Goal: Task Accomplishment & Management: Manage account settings

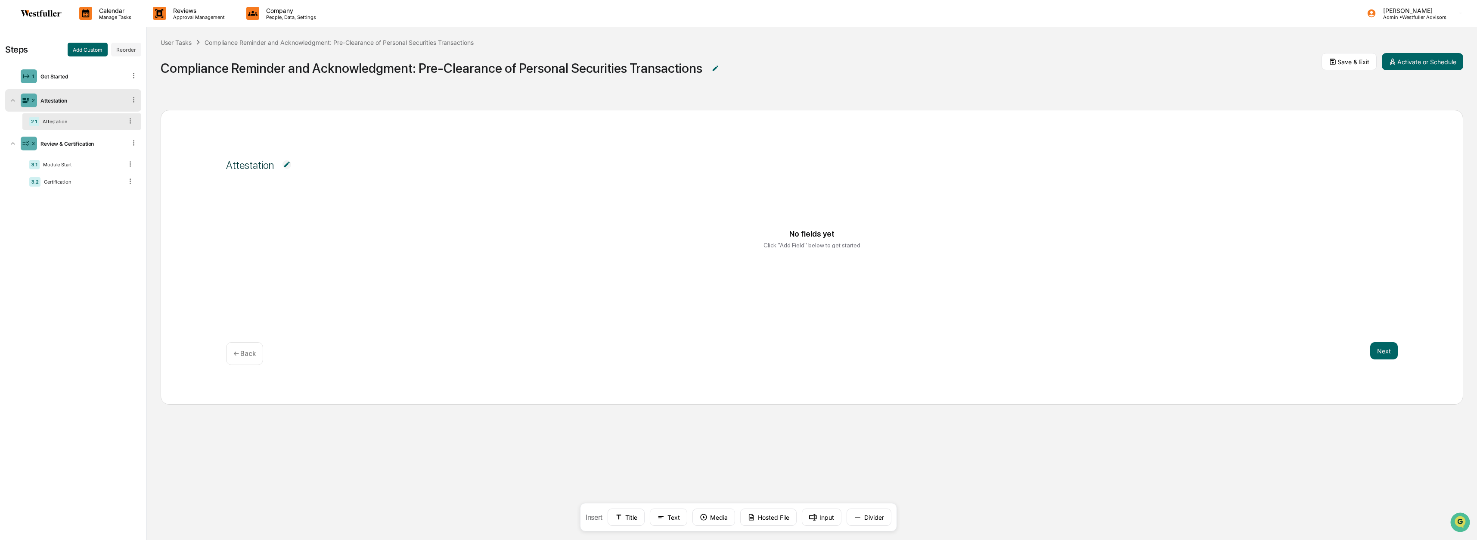
click at [286, 166] on img at bounding box center [286, 164] width 9 height 9
drag, startPoint x: 282, startPoint y: 163, endPoint x: 218, endPoint y: 163, distance: 63.3
click at [218, 163] on div "**********" at bounding box center [812, 257] width 1303 height 295
paste textarea "**********"
type textarea "**********"
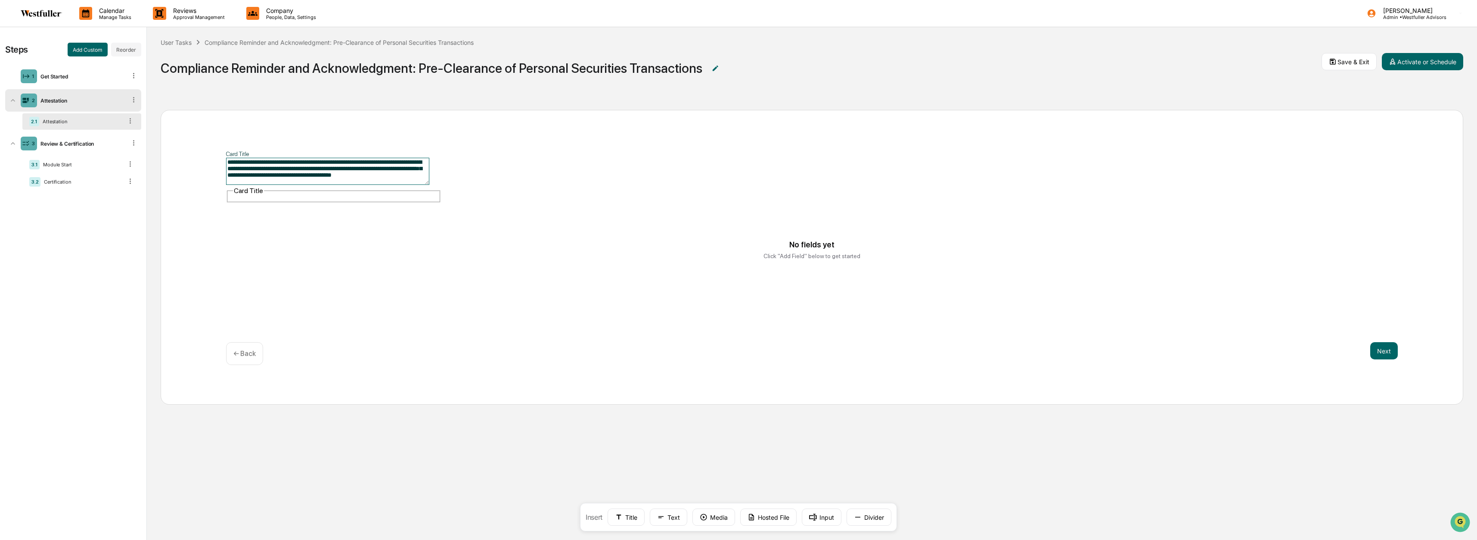
scroll to position [91, 0]
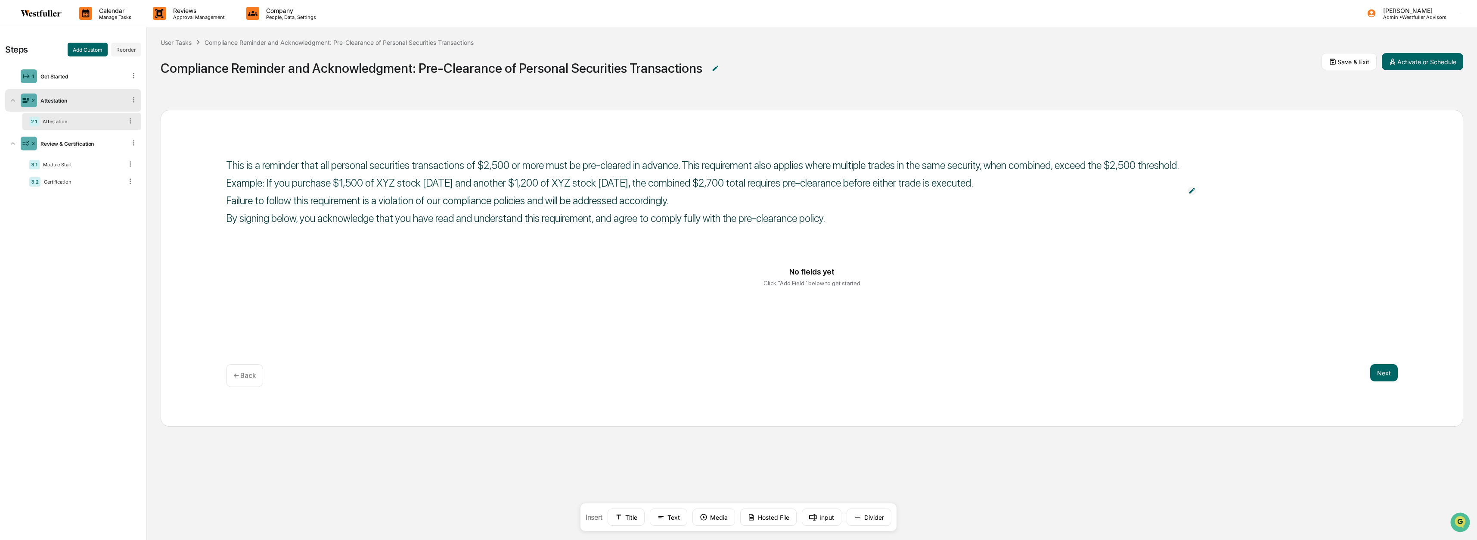
click at [626, 161] on span "This is a reminder that all personal securities transactions of $2,500 or more …" at bounding box center [812, 191] width 1172 height 84
click at [1196, 193] on img at bounding box center [1192, 190] width 9 height 9
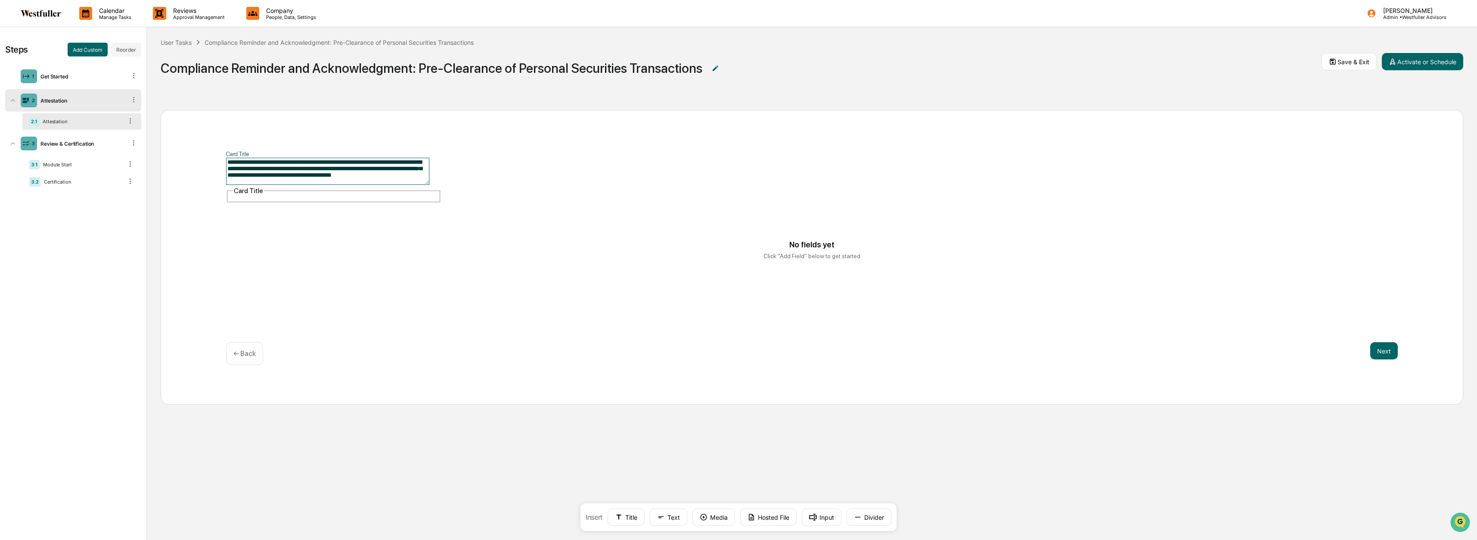
click at [404, 179] on textarea "**********" at bounding box center [327, 171] width 203 height 27
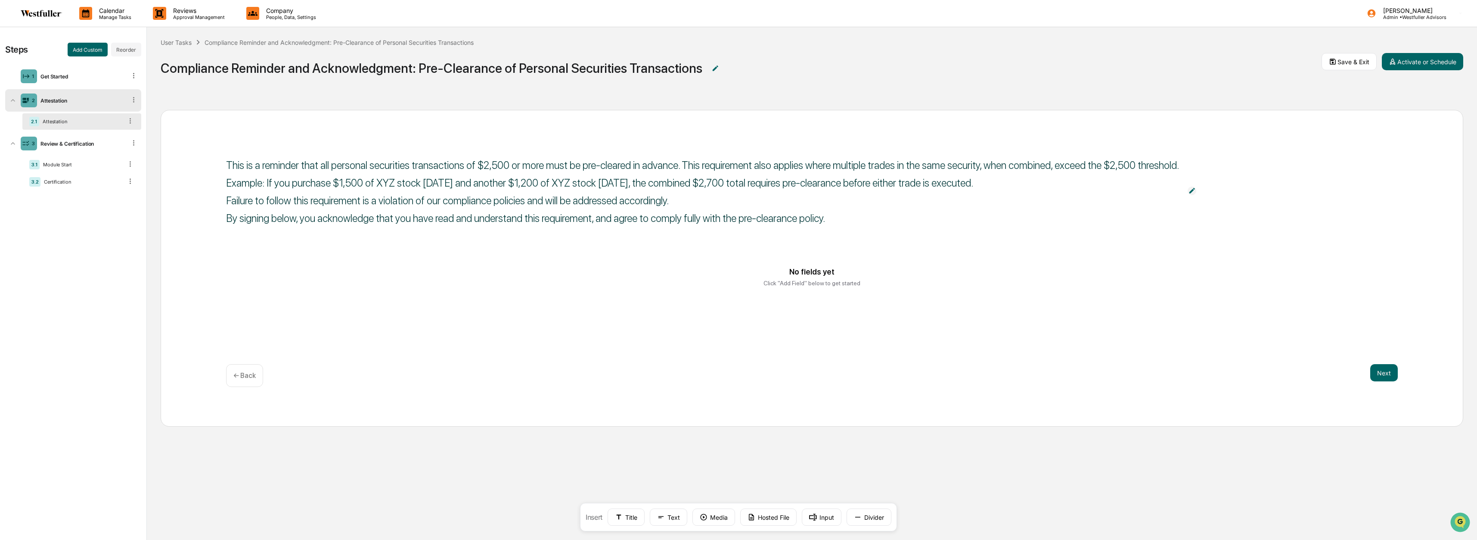
click at [1194, 193] on img at bounding box center [1192, 190] width 9 height 9
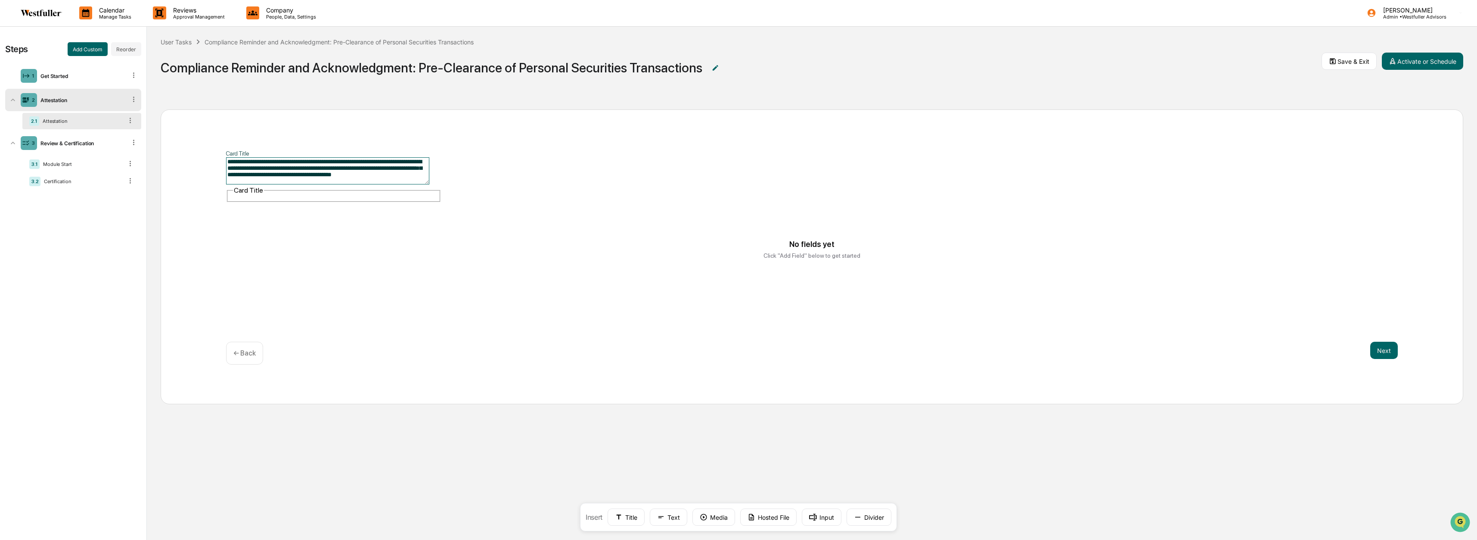
scroll to position [0, 0]
drag, startPoint x: 400, startPoint y: 182, endPoint x: 236, endPoint y: 158, distance: 164.8
click at [236, 158] on textarea "**********" at bounding box center [327, 171] width 203 height 27
click at [388, 182] on textarea "**********" at bounding box center [327, 171] width 203 height 27
click at [401, 180] on textarea "**********" at bounding box center [327, 171] width 203 height 27
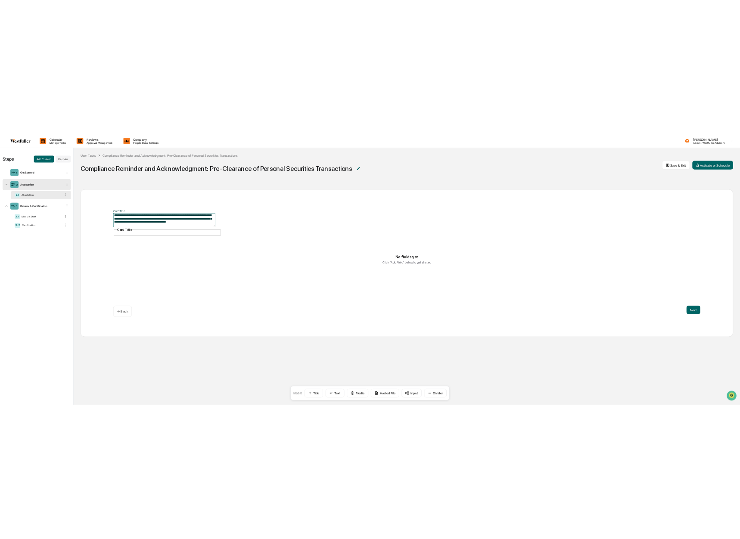
scroll to position [0, 0]
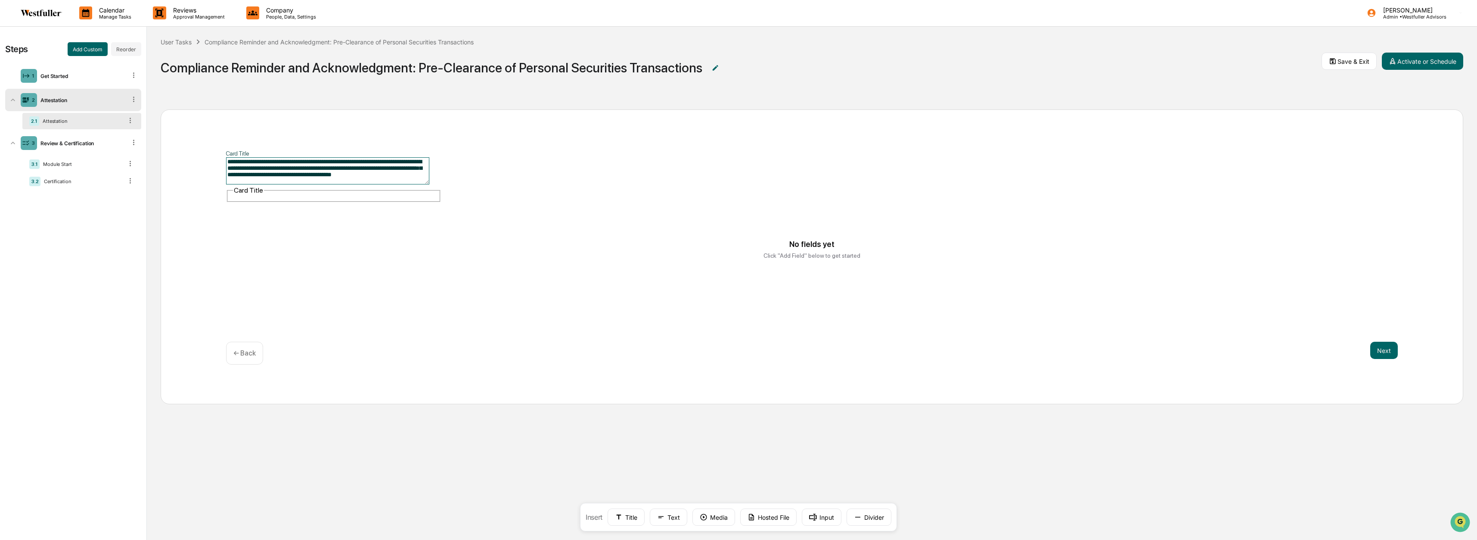
drag, startPoint x: 403, startPoint y: 180, endPoint x: 414, endPoint y: 187, distance: 13.4
click at [414, 187] on div "**********" at bounding box center [333, 179] width 215 height 45
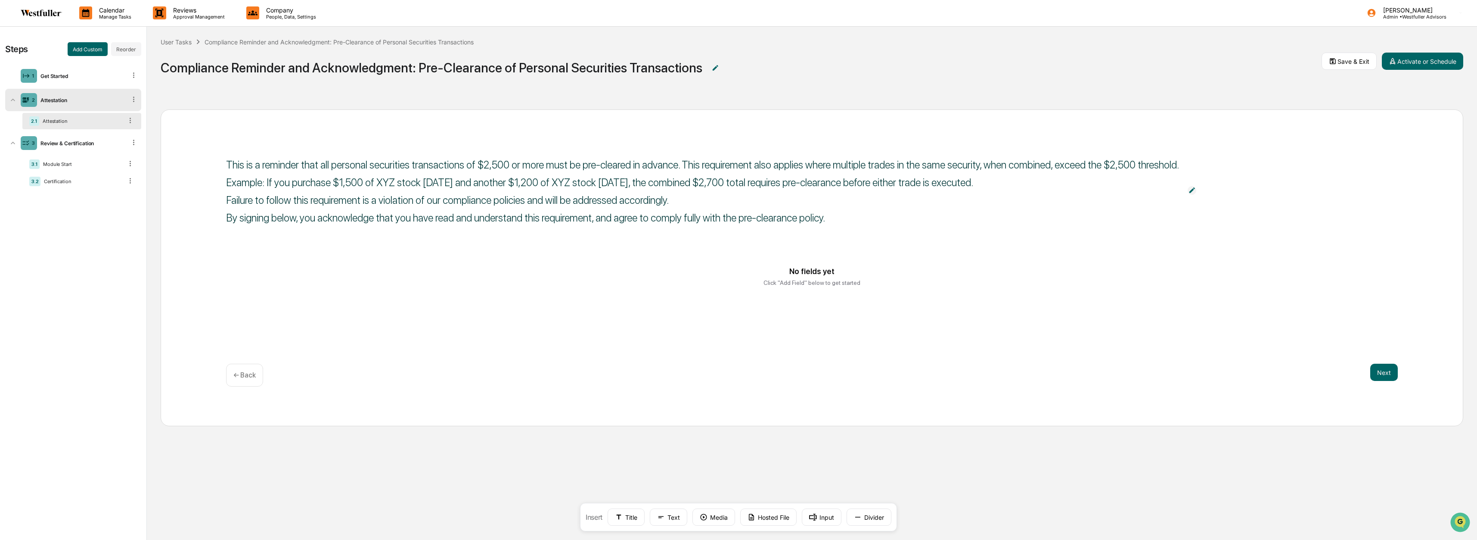
click at [1194, 189] on img at bounding box center [1192, 190] width 9 height 9
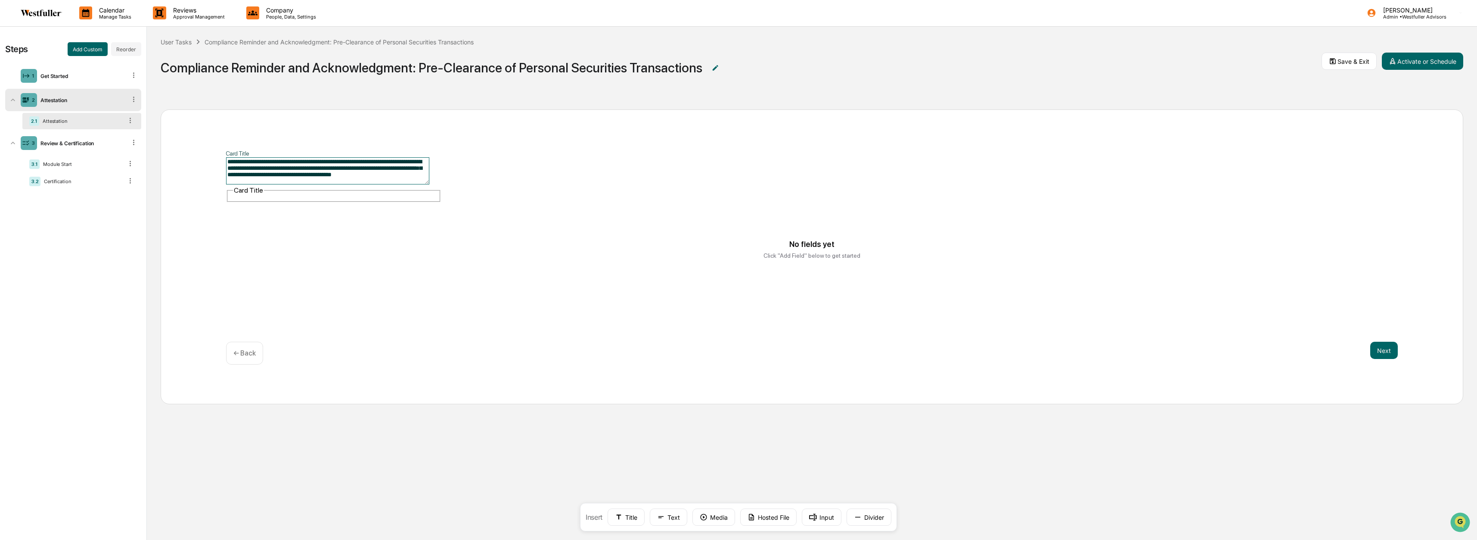
click at [401, 180] on textarea "**********" at bounding box center [327, 170] width 203 height 27
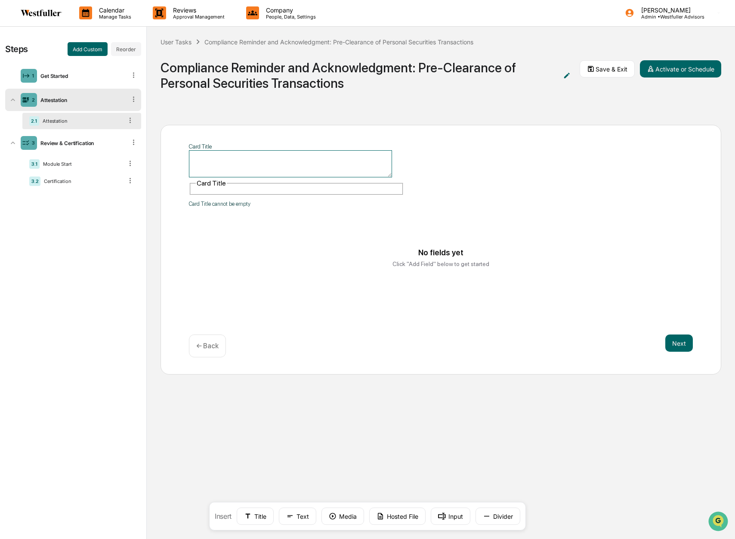
click at [235, 157] on textarea "Card Title" at bounding box center [290, 163] width 203 height 27
click at [305, 519] on button "Text" at bounding box center [297, 516] width 37 height 17
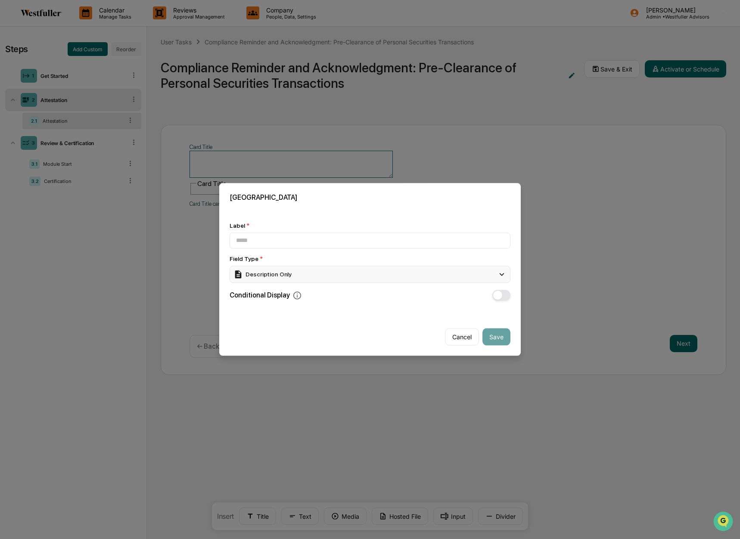
click at [320, 274] on div "Description Only" at bounding box center [369, 274] width 281 height 17
click at [499, 297] on span "button" at bounding box center [497, 295] width 9 height 9
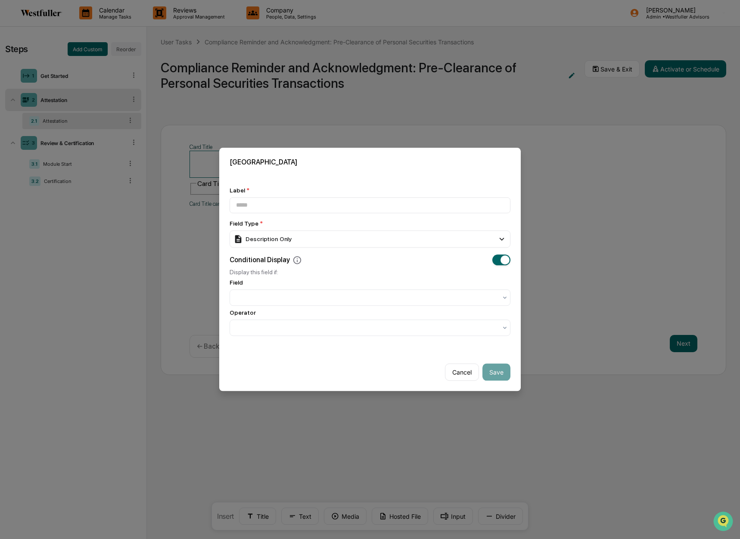
click at [499, 297] on div at bounding box center [367, 298] width 270 height 12
click at [500, 258] on button "button" at bounding box center [501, 260] width 18 height 11
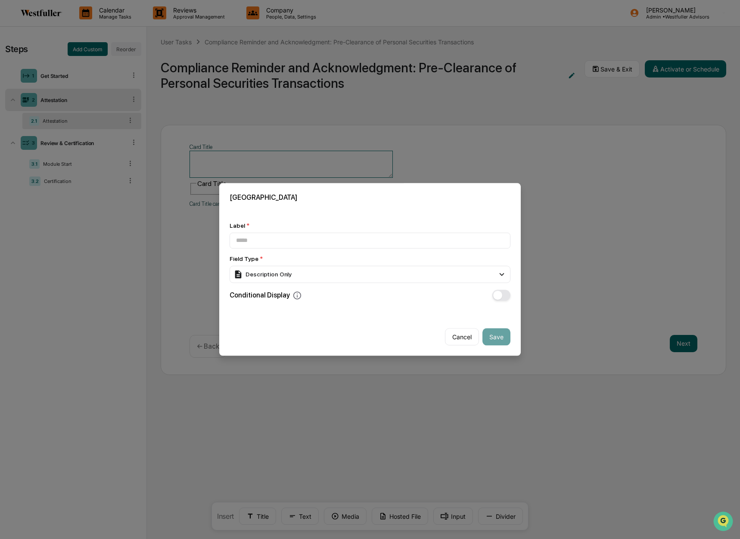
click at [296, 328] on div "Cancel Save" at bounding box center [369, 333] width 301 height 45
click at [273, 242] on input at bounding box center [369, 241] width 281 height 16
click at [459, 338] on button "Cancel" at bounding box center [462, 337] width 34 height 17
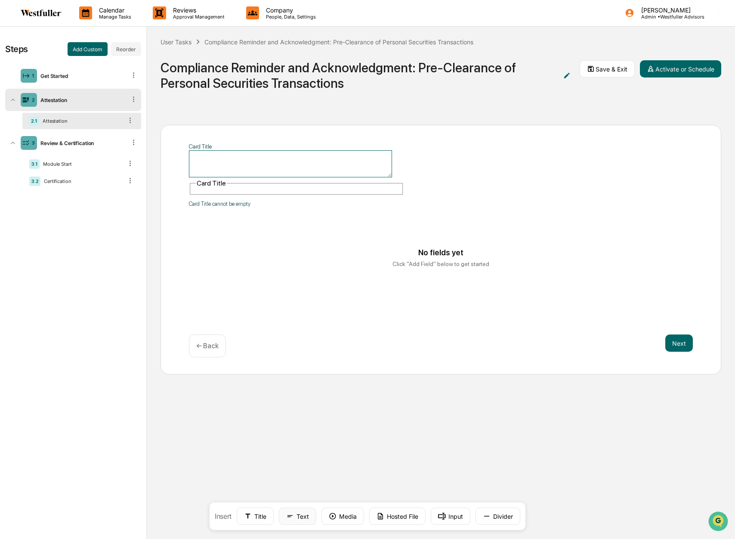
click at [300, 520] on button "Text" at bounding box center [297, 516] width 37 height 17
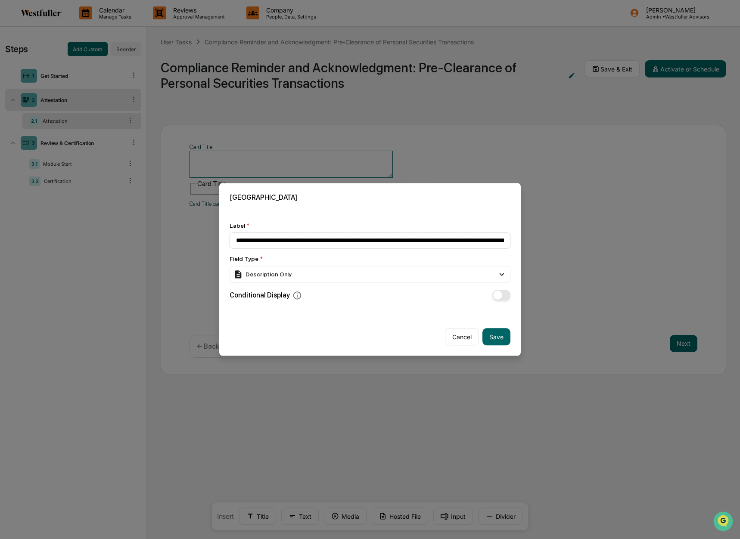
scroll to position [0, 1530]
type input "**********"
click at [497, 339] on button "Save" at bounding box center [496, 337] width 28 height 17
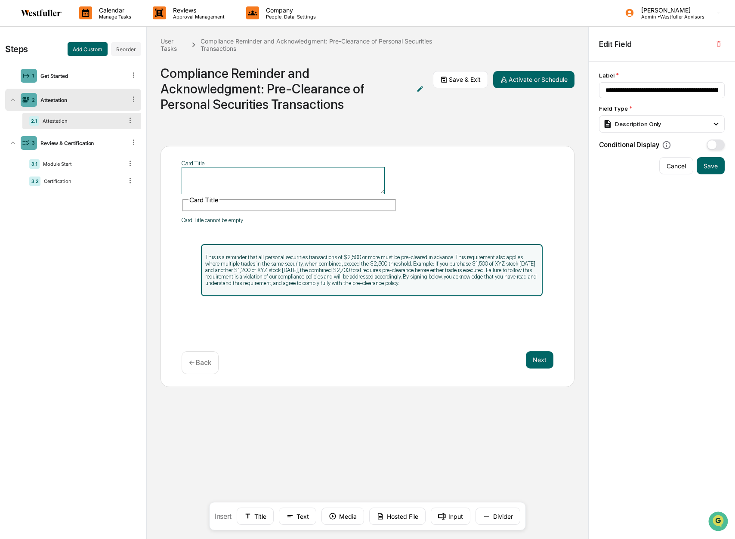
click at [352, 261] on p "This is a reminder that all personal securities transactions of $2,500 or more …" at bounding box center [371, 270] width 333 height 32
click at [350, 244] on div "This is a reminder that all personal securities transactions of $2,500 or more …" at bounding box center [372, 270] width 342 height 52
click at [360, 258] on p "This is a reminder that all personal securities transactions of $2,500 or more …" at bounding box center [371, 270] width 333 height 32
drag, startPoint x: 238, startPoint y: 266, endPoint x: 211, endPoint y: 261, distance: 28.1
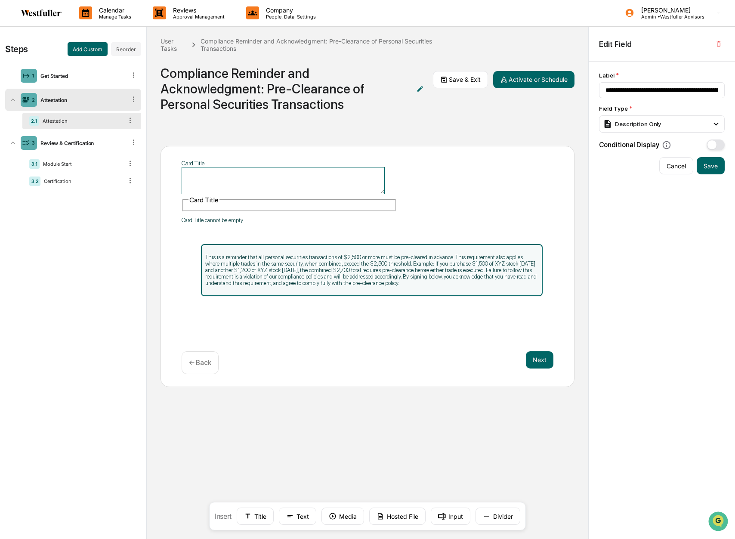
click at [230, 254] on p "This is a reminder that all personal securities transactions of $2,500 or more …" at bounding box center [371, 270] width 333 height 32
click at [201, 270] on icon at bounding box center [201, 270] width 0 height 0
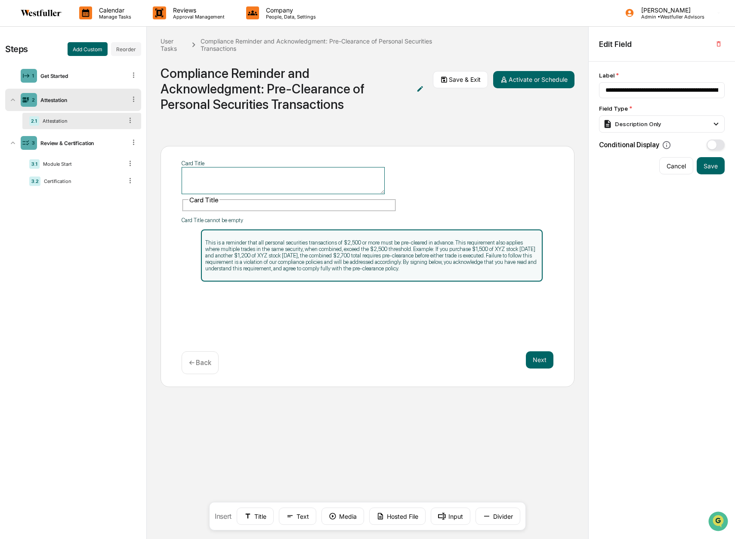
drag, startPoint x: 207, startPoint y: 261, endPoint x: 221, endPoint y: 247, distance: 20.1
click at [221, 247] on li "This is a reminder that all personal securities transactions of $2,500 or more …" at bounding box center [372, 255] width 343 height 53
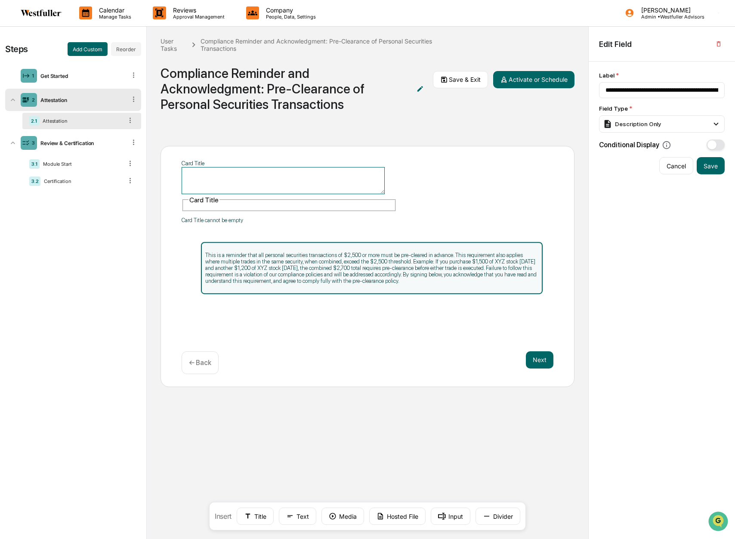
click at [509, 261] on p "This is a reminder that all personal securities transactions of $2,500 or more …" at bounding box center [371, 268] width 333 height 32
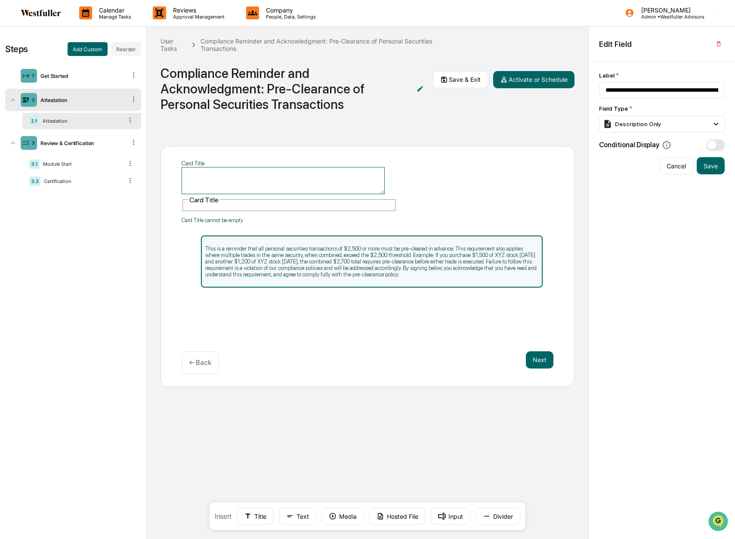
drag, startPoint x: 539, startPoint y: 264, endPoint x: 543, endPoint y: 255, distance: 9.8
click at [543, 255] on div "This is a reminder that all personal securities transactions of $2,500 or more …" at bounding box center [368, 286] width 372 height 107
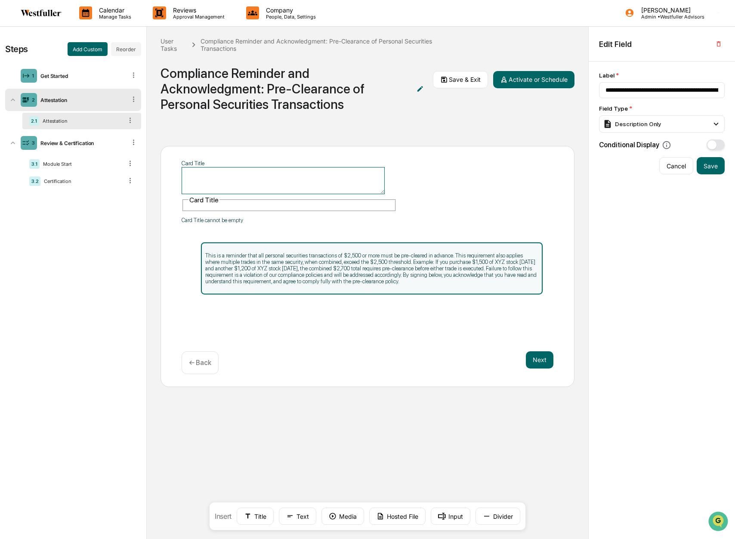
click at [499, 266] on p "This is a reminder that all personal securities transactions of $2,500 or more …" at bounding box center [371, 268] width 333 height 32
drag, startPoint x: 254, startPoint y: 254, endPoint x: 251, endPoint y: 243, distance: 11.6
click at [254, 254] on p "This is a reminder that all personal securities transactions of $2,500 or more …" at bounding box center [371, 270] width 333 height 32
click at [251, 244] on div "This is a reminder that all personal securities transactions of $2,500 or more …" at bounding box center [372, 270] width 342 height 52
drag, startPoint x: 237, startPoint y: 179, endPoint x: 239, endPoint y: 193, distance: 14.3
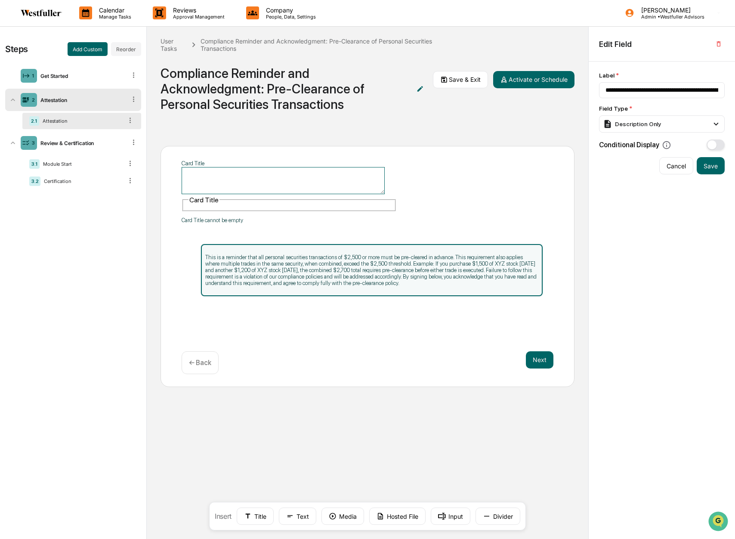
click at [239, 193] on textarea "Card Title" at bounding box center [283, 180] width 203 height 27
click at [439, 256] on p "This is a reminder that all personal securities transactions of $2,500 or more …" at bounding box center [371, 270] width 333 height 32
click at [275, 177] on textarea "Card Title" at bounding box center [283, 180] width 203 height 27
click at [256, 515] on button "Title" at bounding box center [255, 516] width 37 height 17
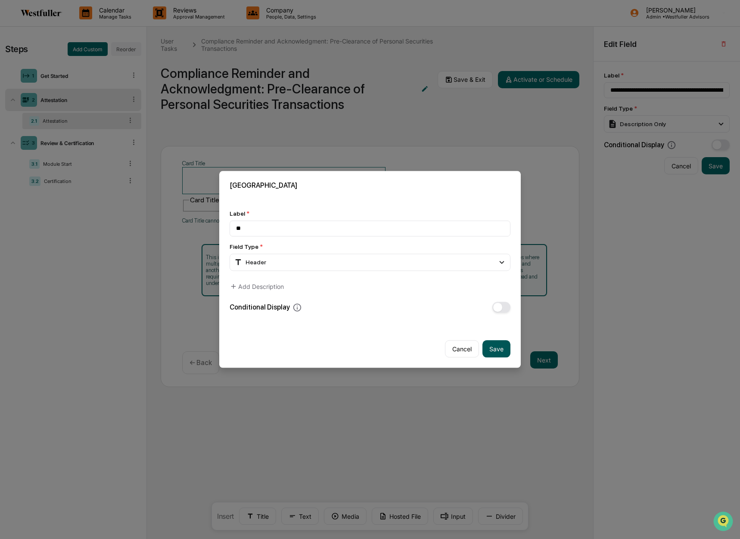
type input "**"
click at [496, 349] on button "Save" at bounding box center [496, 349] width 28 height 17
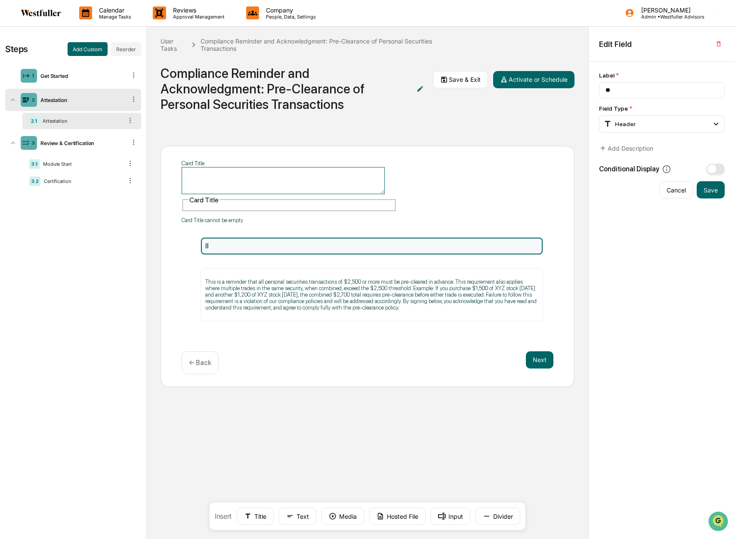
drag, startPoint x: 334, startPoint y: 295, endPoint x: 335, endPoint y: 229, distance: 66.3
click at [335, 238] on div "ll" at bounding box center [372, 246] width 342 height 17
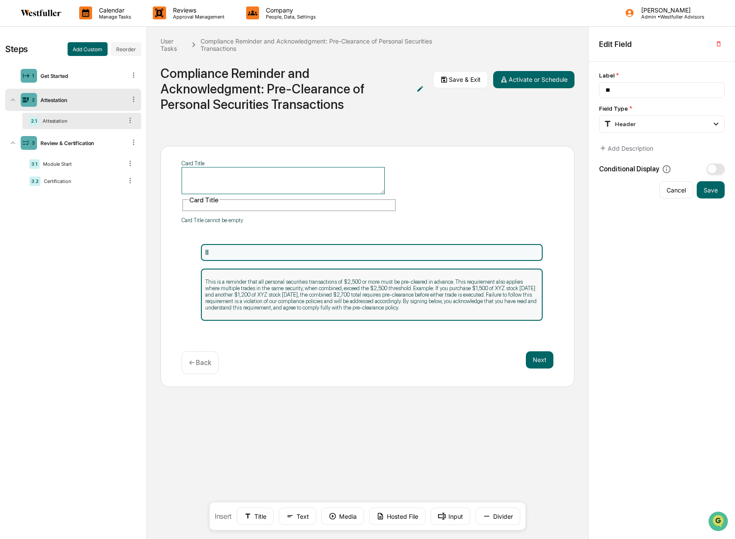
click at [254, 282] on p "This is a reminder that all personal securities transactions of $2,500 or more …" at bounding box center [371, 295] width 333 height 32
type input "**********"
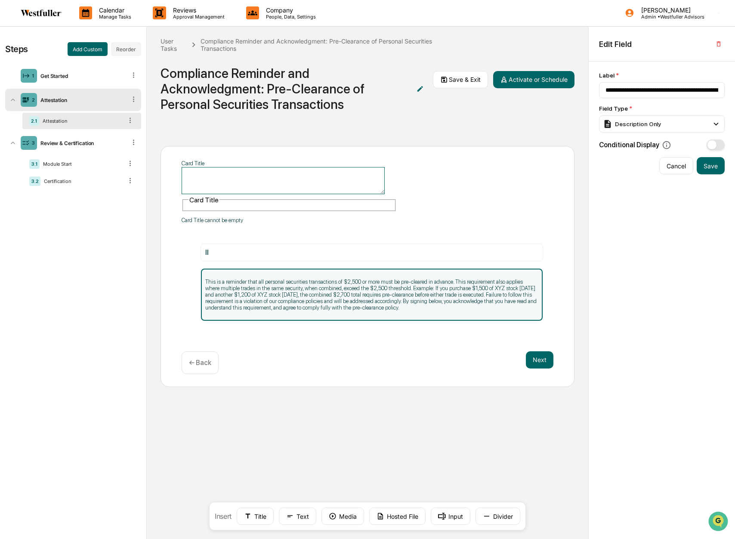
click at [220, 189] on textarea "Card Title" at bounding box center [283, 180] width 203 height 27
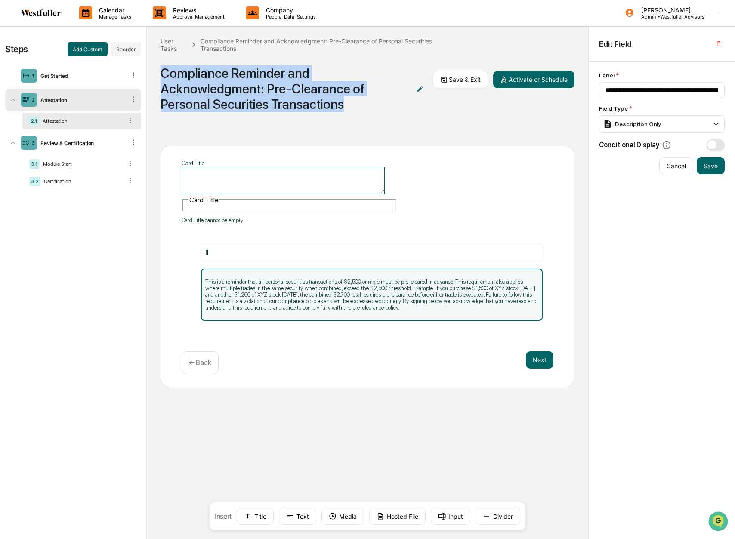
drag, startPoint x: 308, startPoint y: 105, endPoint x: 160, endPoint y: 79, distance: 150.0
click at [159, 79] on div "User Tasks Compliance Reminder and Acknowledgment: Pre-Clearance of Personal Se…" at bounding box center [368, 79] width 442 height 105
copy div "Compliance Reminder and Acknowledgment: Pre-Clearance of Personal Securities Tr…"
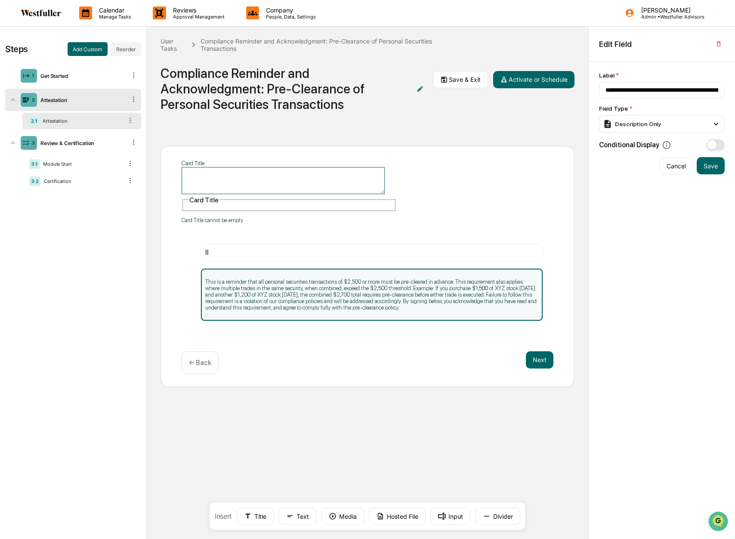
click at [285, 167] on textarea "Card Title" at bounding box center [283, 180] width 203 height 27
paste textarea "**********"
type textarea "**********"
click at [407, 233] on div "ll This is a reminder that all personal securities transactions of $2,500 or mo…" at bounding box center [368, 286] width 372 height 107
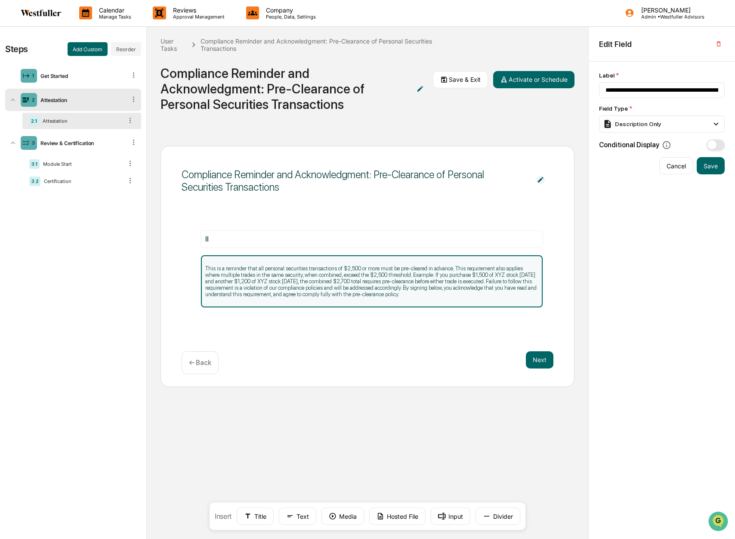
click at [299, 277] on p "This is a reminder that all personal securities transactions of $2,500 or more …" at bounding box center [371, 281] width 333 height 32
click at [279, 269] on p "This is a reminder that all personal securities transactions of $2,500 or more …" at bounding box center [371, 281] width 333 height 32
click at [280, 272] on p "This is a reminder that all personal securities transactions of $2,500 or more …" at bounding box center [371, 281] width 333 height 32
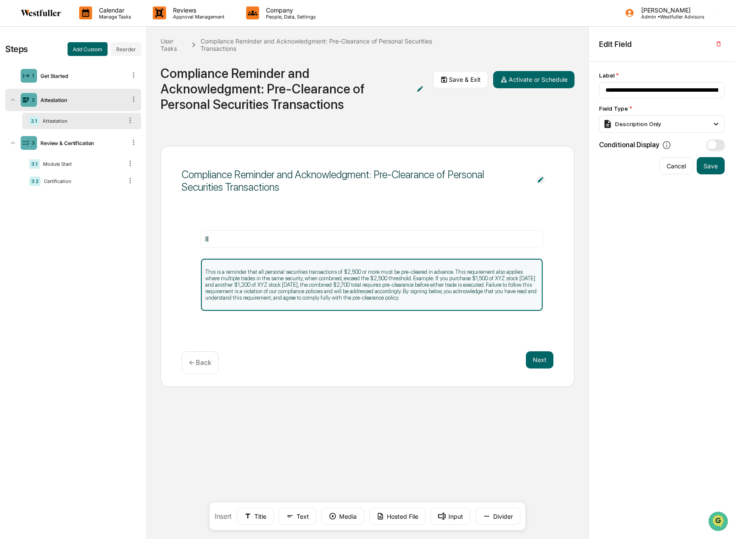
click at [282, 279] on p "This is a reminder that all personal securities transactions of $2,500 or more …" at bounding box center [371, 285] width 333 height 32
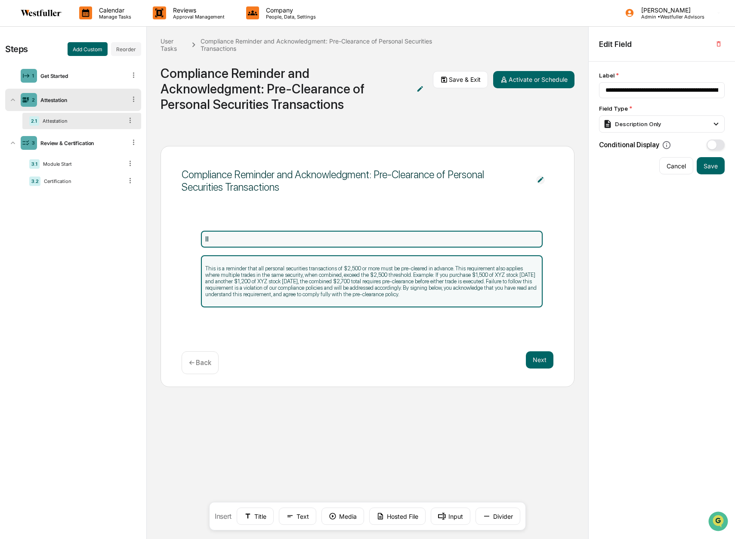
click at [239, 242] on div "ll" at bounding box center [371, 239] width 333 height 8
type input "**"
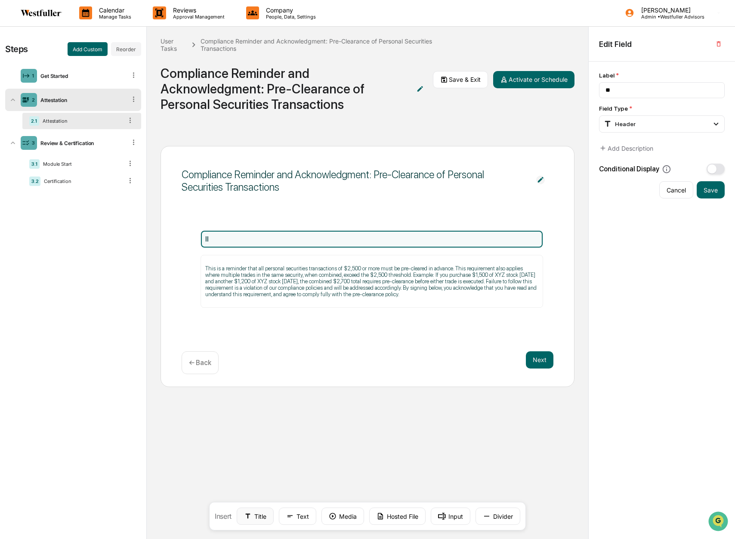
click at [258, 517] on button "Title" at bounding box center [255, 516] width 37 height 17
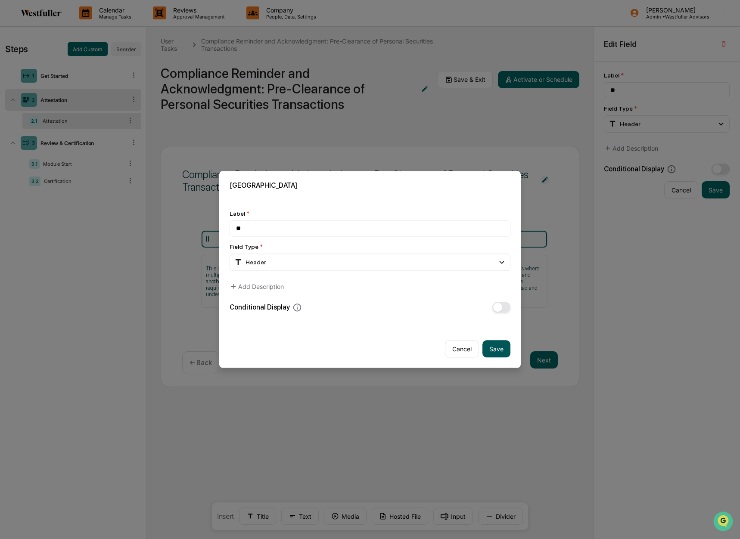
type input "**"
click at [505, 350] on button "Save" at bounding box center [496, 349] width 28 height 17
type input "**"
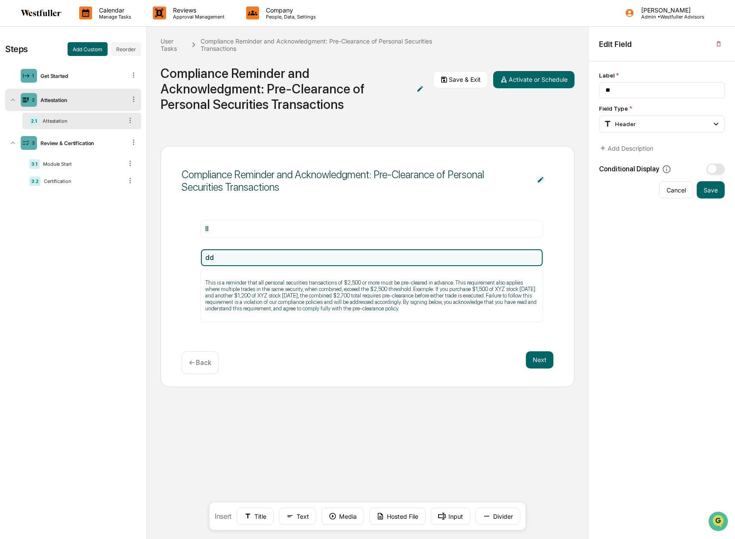
drag, startPoint x: 319, startPoint y: 313, endPoint x: 322, endPoint y: 258, distance: 55.6
click at [322, 258] on div "dd" at bounding box center [371, 258] width 333 height 8
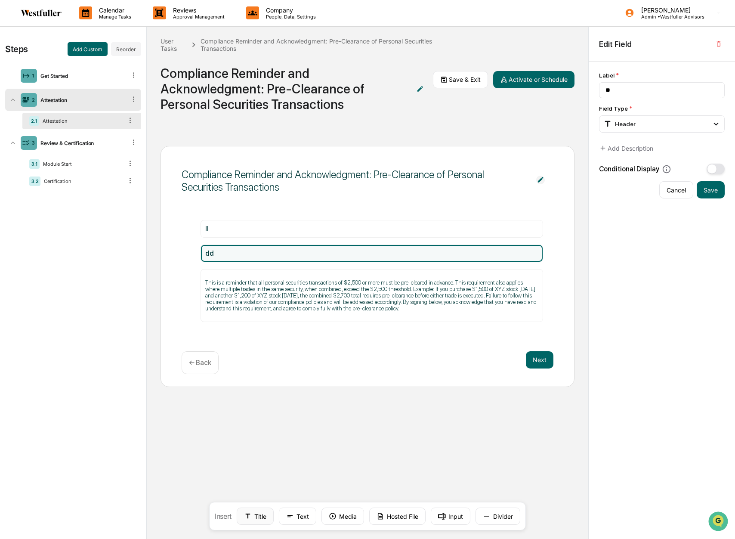
click at [273, 518] on button "Title" at bounding box center [255, 516] width 37 height 17
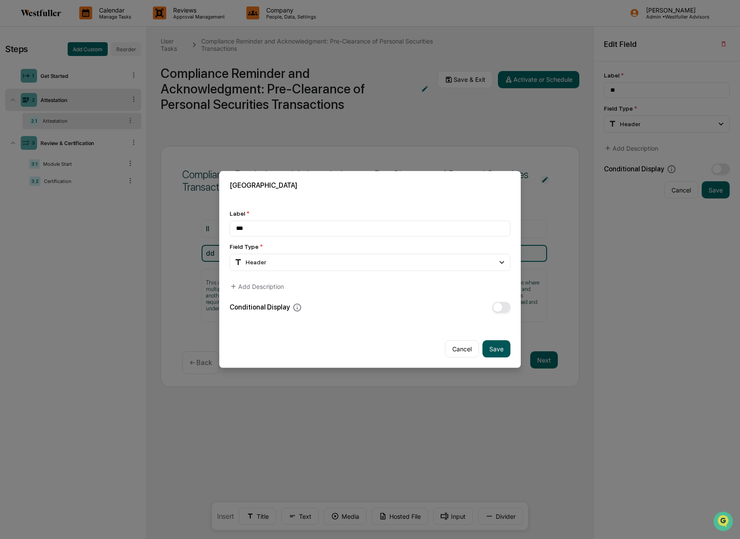
type input "***"
click at [489, 341] on button "Save" at bounding box center [496, 349] width 28 height 17
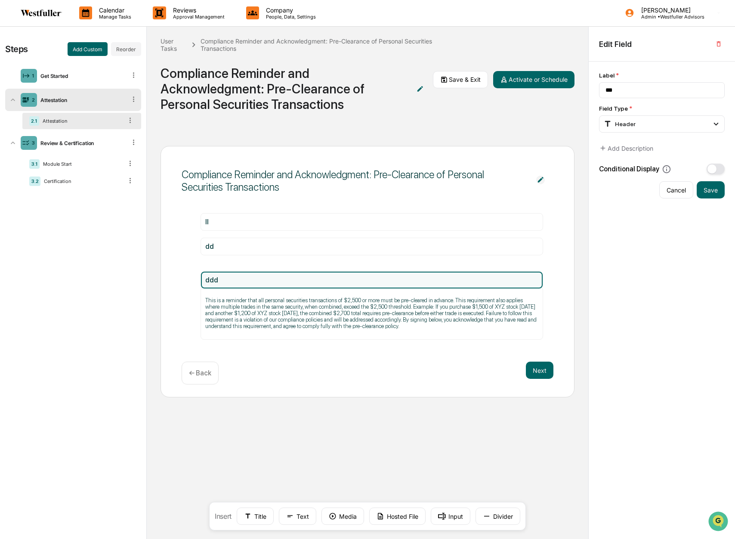
drag, startPoint x: 303, startPoint y: 333, endPoint x: 301, endPoint y: 282, distance: 50.8
click at [301, 282] on div "ddd" at bounding box center [371, 280] width 333 height 8
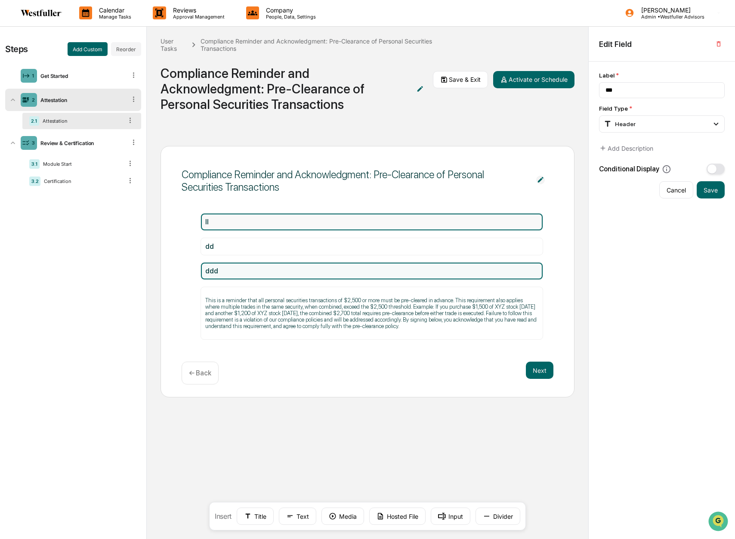
click at [250, 223] on div "ll" at bounding box center [371, 222] width 333 height 8
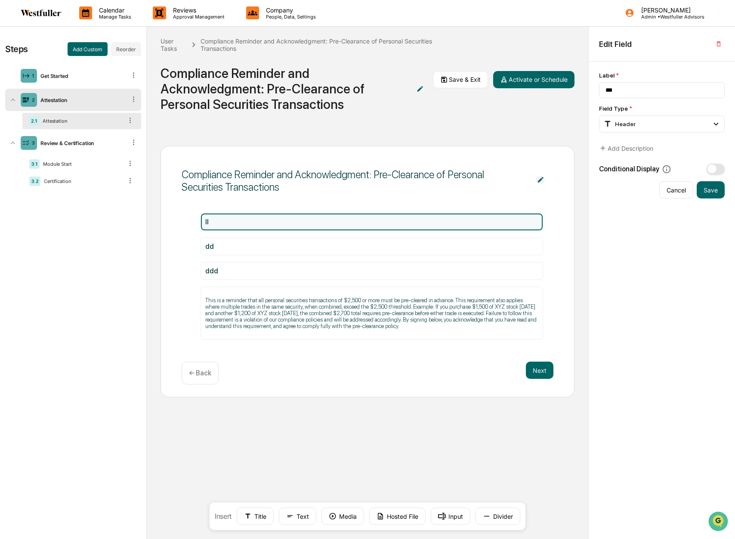
type input "**"
click at [231, 224] on div "ll" at bounding box center [371, 222] width 333 height 8
click at [223, 222] on div "ll" at bounding box center [371, 222] width 333 height 8
click at [221, 222] on div "ll" at bounding box center [371, 222] width 333 height 8
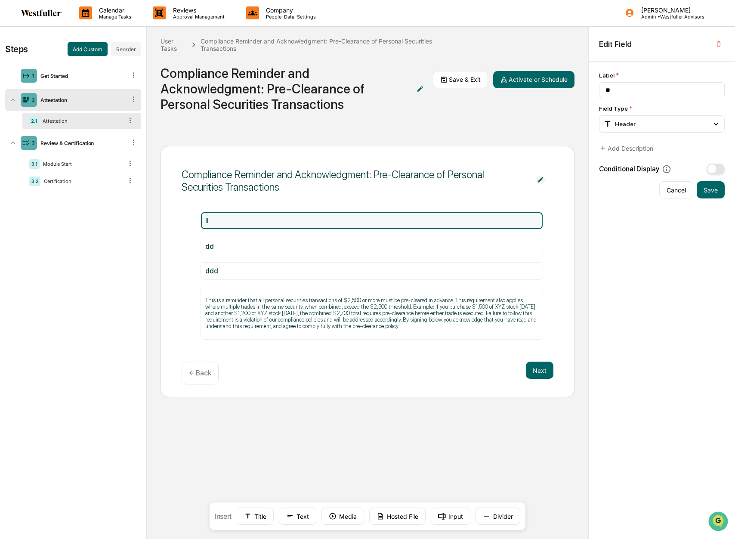
click at [223, 221] on div "ll" at bounding box center [371, 221] width 333 height 8
drag, startPoint x: 223, startPoint y: 221, endPoint x: 381, endPoint y: 220, distance: 158.9
click at [381, 220] on div "ll" at bounding box center [371, 222] width 333 height 8
click at [201, 222] on icon at bounding box center [201, 222] width 0 height 0
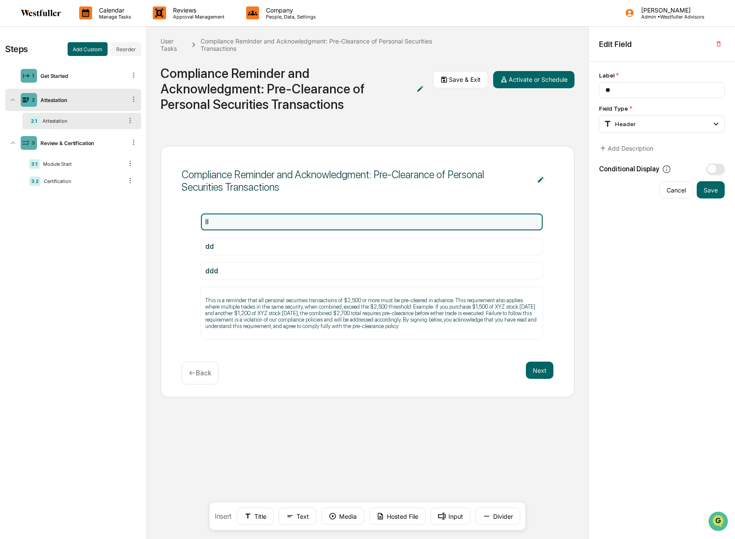
click at [201, 222] on icon at bounding box center [201, 222] width 0 height 0
click at [260, 519] on button "Title" at bounding box center [255, 516] width 37 height 17
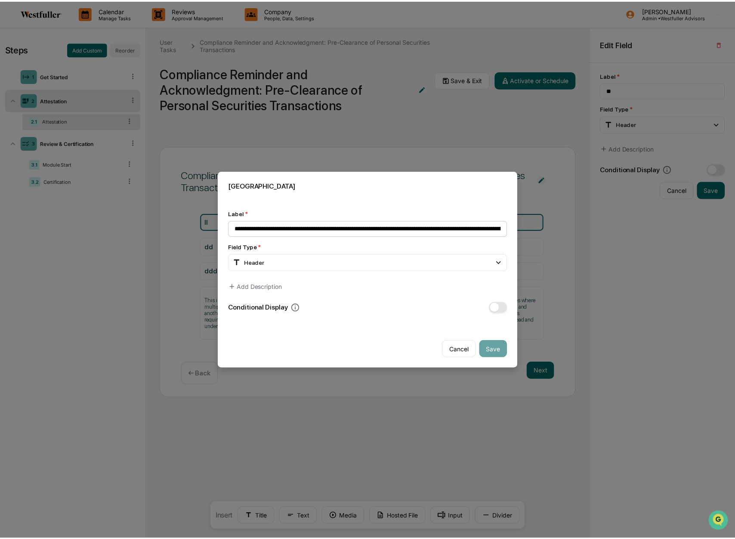
scroll to position [0, 343]
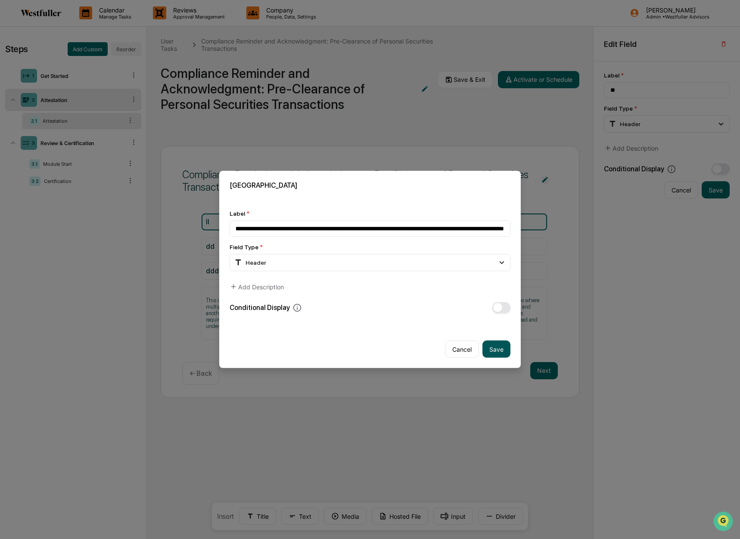
type input "**********"
click at [495, 350] on button "Save" at bounding box center [496, 349] width 28 height 17
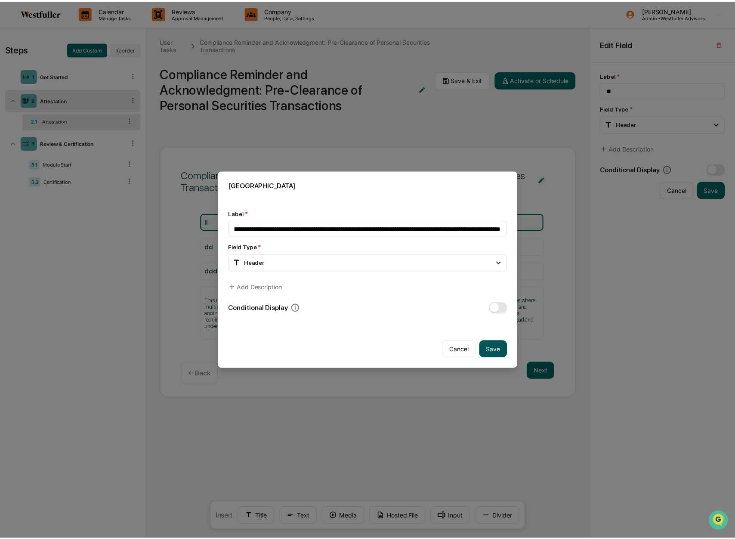
scroll to position [0, 0]
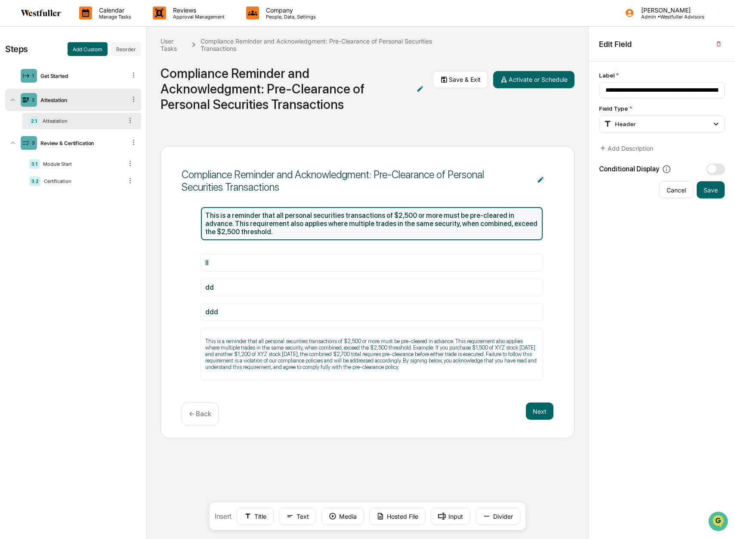
drag, startPoint x: 299, startPoint y: 357, endPoint x: 274, endPoint y: 218, distance: 141.8
click at [274, 218] on div "This is a reminder that all personal securities transactions of $2,500 or more …" at bounding box center [371, 223] width 333 height 25
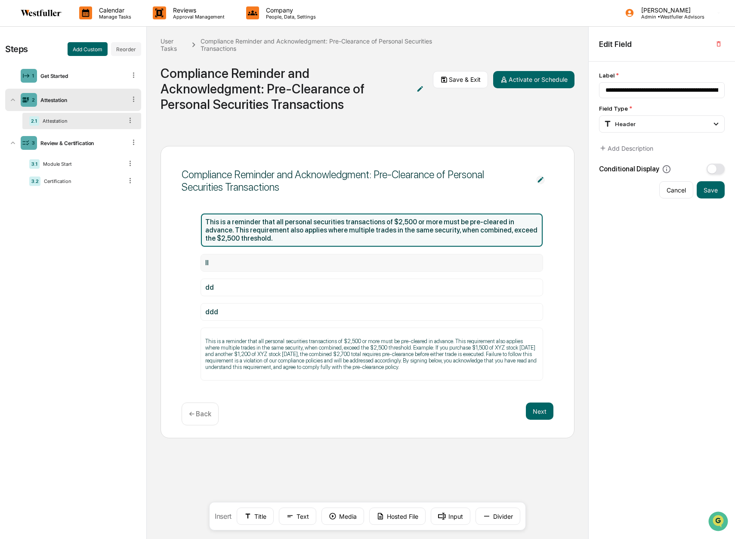
drag, startPoint x: 206, startPoint y: 264, endPoint x: 214, endPoint y: 262, distance: 8.0
click at [201, 263] on icon at bounding box center [201, 263] width 0 height 0
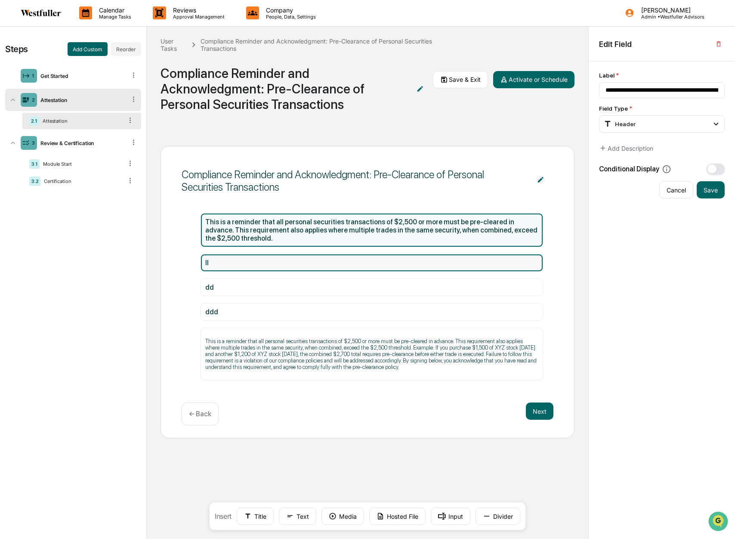
click at [234, 264] on div "ll" at bounding box center [371, 263] width 333 height 8
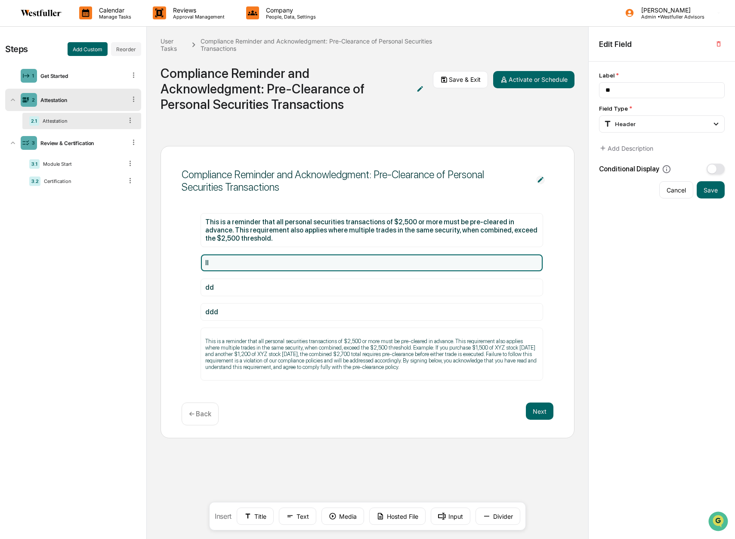
click at [235, 263] on div "ll" at bounding box center [371, 263] width 333 height 8
click at [231, 263] on div "ll" at bounding box center [371, 263] width 333 height 8
click at [201, 263] on icon at bounding box center [201, 263] width 0 height 0
drag, startPoint x: 208, startPoint y: 262, endPoint x: 223, endPoint y: 259, distance: 15.0
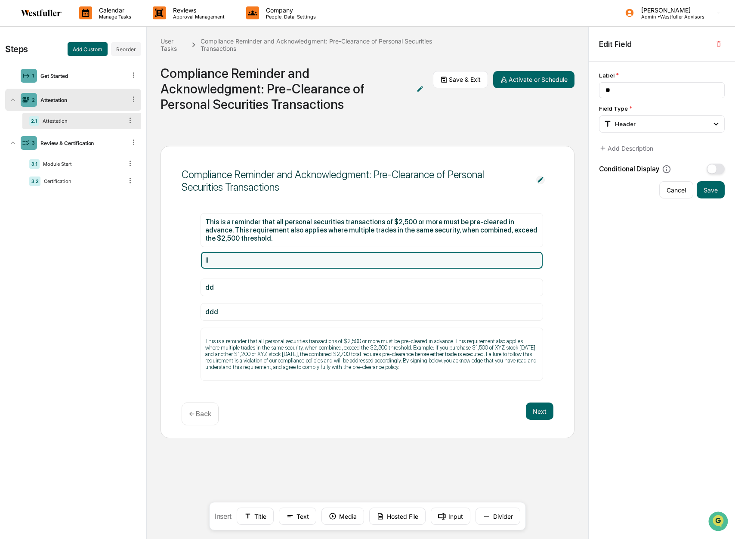
click at [223, 259] on li "ll" at bounding box center [372, 260] width 343 height 18
click at [539, 177] on img at bounding box center [541, 180] width 9 height 9
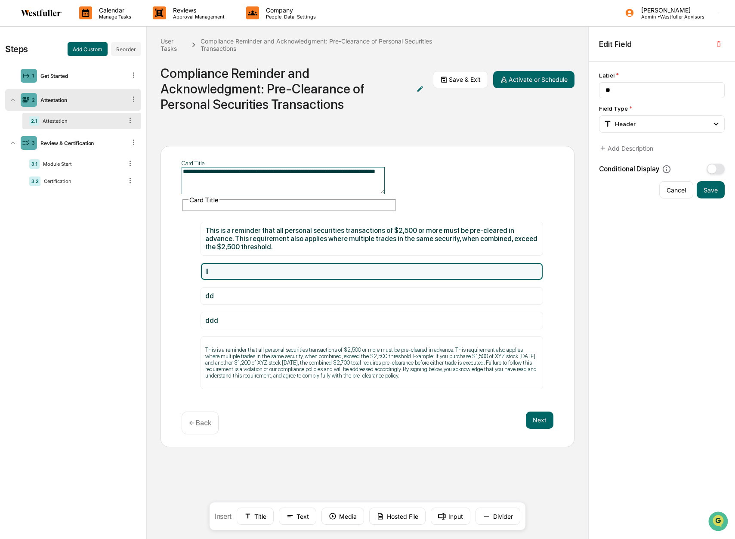
click at [504, 186] on span "**********" at bounding box center [368, 185] width 372 height 53
click at [513, 316] on div "ddd" at bounding box center [371, 320] width 333 height 8
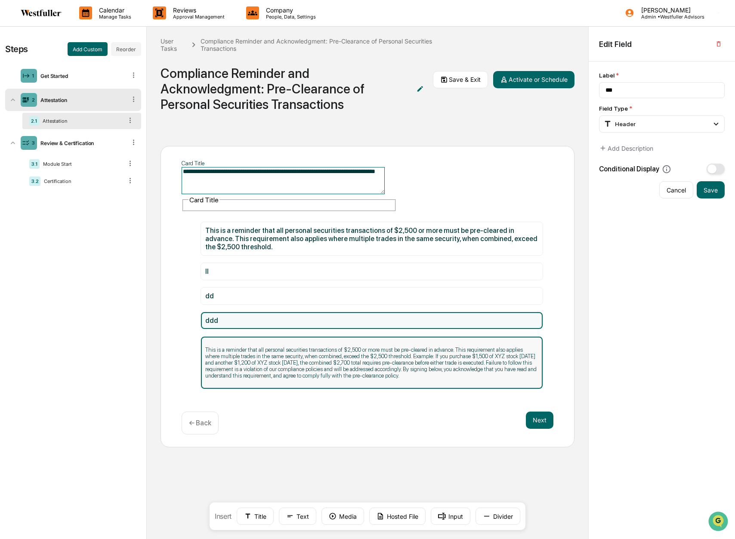
click at [412, 349] on p "This is a reminder that all personal securities transactions of $2,500 or more …" at bounding box center [371, 363] width 333 height 32
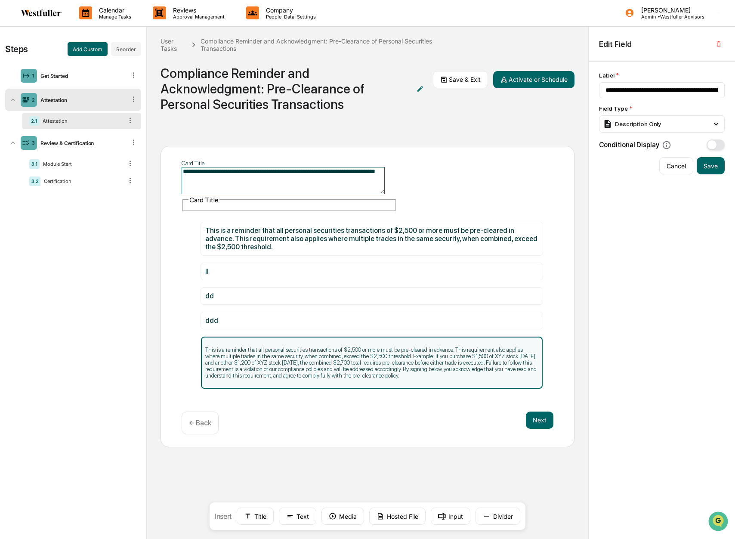
click at [71, 103] on div "2 Attestation" at bounding box center [73, 100] width 136 height 22
click at [72, 100] on div "Attestation" at bounding box center [81, 100] width 89 height 6
click at [129, 118] on icon at bounding box center [130, 120] width 8 height 8
drag, startPoint x: 74, startPoint y: 120, endPoint x: 62, endPoint y: 123, distance: 12.4
click at [74, 121] on div "Attestation" at bounding box center [81, 121] width 84 height 6
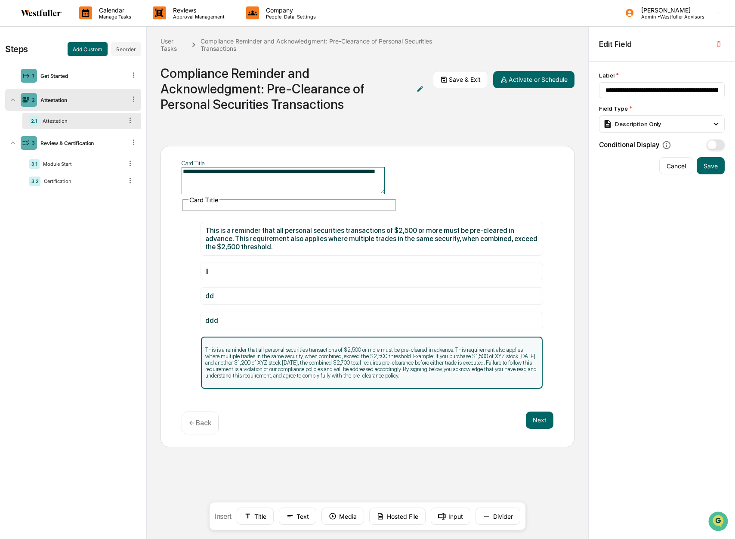
click at [57, 123] on div "Attestation" at bounding box center [81, 121] width 84 height 6
click at [258, 289] on div "dd" at bounding box center [372, 296] width 342 height 17
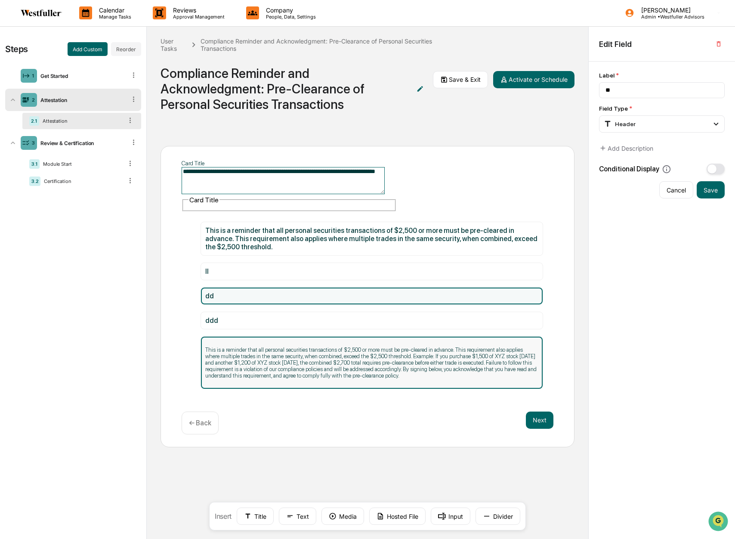
click at [214, 357] on div "This is a reminder that all personal securities transactions of $2,500 or more …" at bounding box center [372, 363] width 342 height 52
type input "**********"
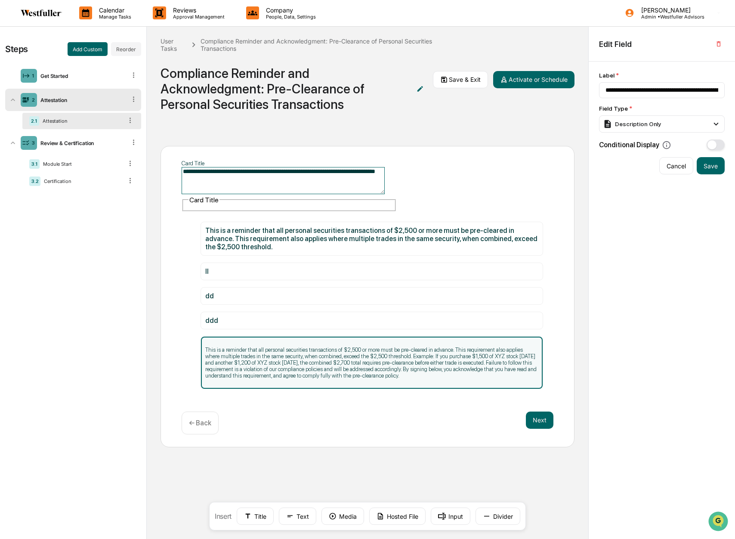
drag, startPoint x: 340, startPoint y: 336, endPoint x: 505, endPoint y: 344, distance: 165.5
click at [505, 347] on p "This is a reminder that all personal securities transactions of $2,500 or more …" at bounding box center [371, 363] width 333 height 32
click at [676, 168] on button "Cancel" at bounding box center [677, 165] width 34 height 17
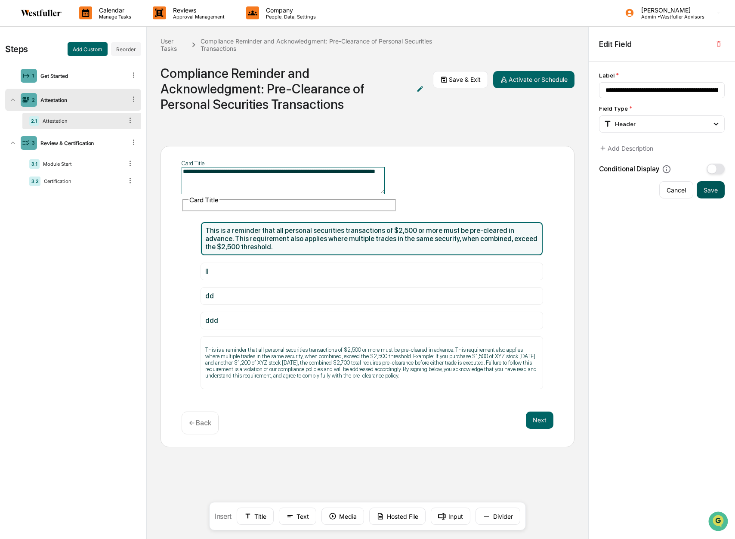
click at [713, 191] on button "Save" at bounding box center [711, 189] width 28 height 17
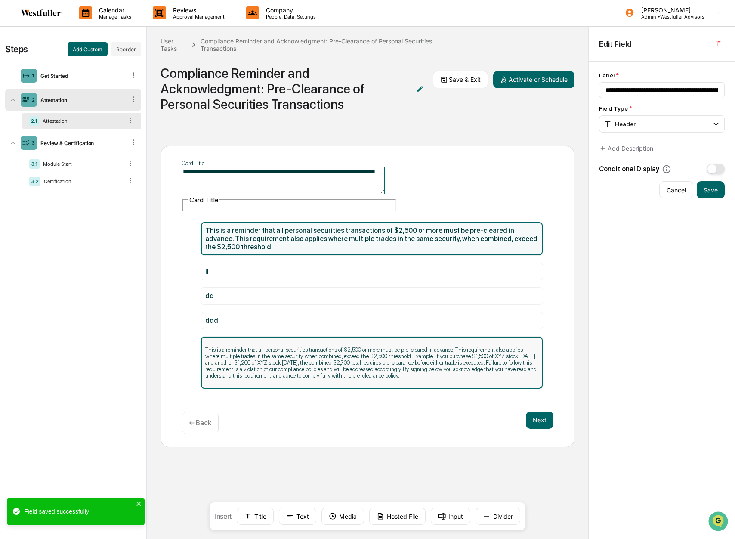
click at [354, 360] on p "This is a reminder that all personal securities transactions of $2,500 or more …" at bounding box center [371, 363] width 333 height 32
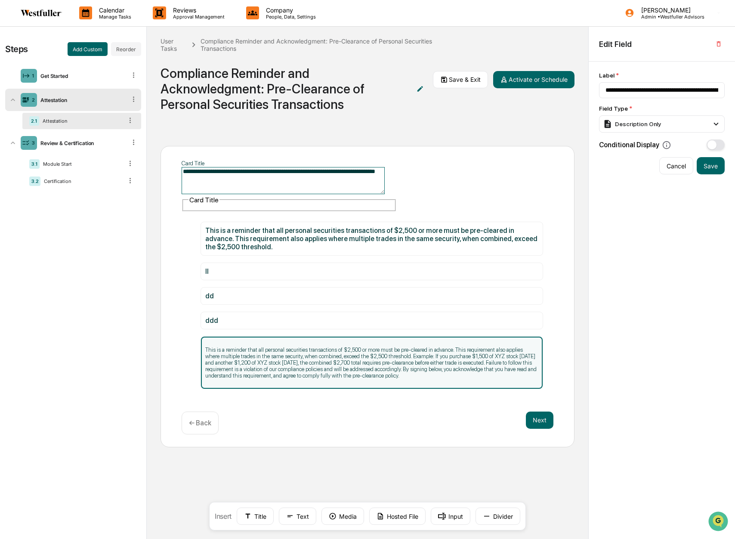
click at [412, 354] on p "This is a reminder that all personal securities transactions of $2,500 or more …" at bounding box center [371, 363] width 333 height 32
click at [239, 267] on div "ll" at bounding box center [371, 271] width 333 height 8
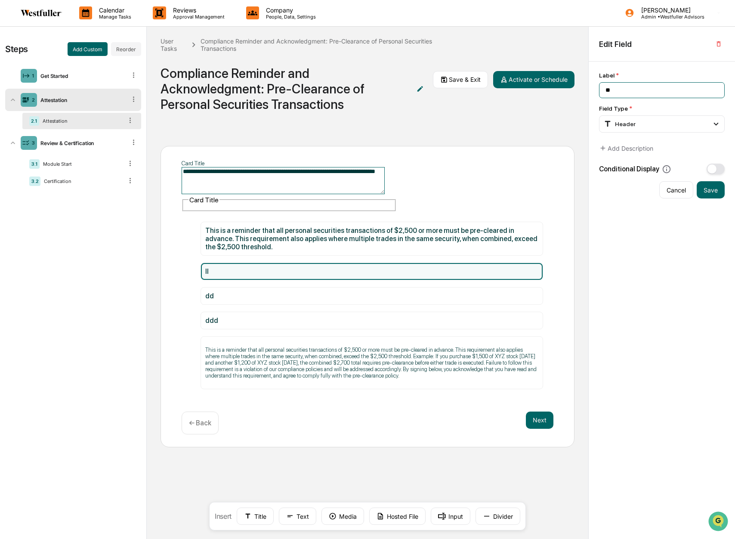
drag, startPoint x: 581, startPoint y: 93, endPoint x: 565, endPoint y: 93, distance: 15.5
click at [565, 93] on div "**********" at bounding box center [367, 283] width 735 height 512
paste input "**********"
click at [572, 277] on div "**********" at bounding box center [368, 296] width 414 height 301
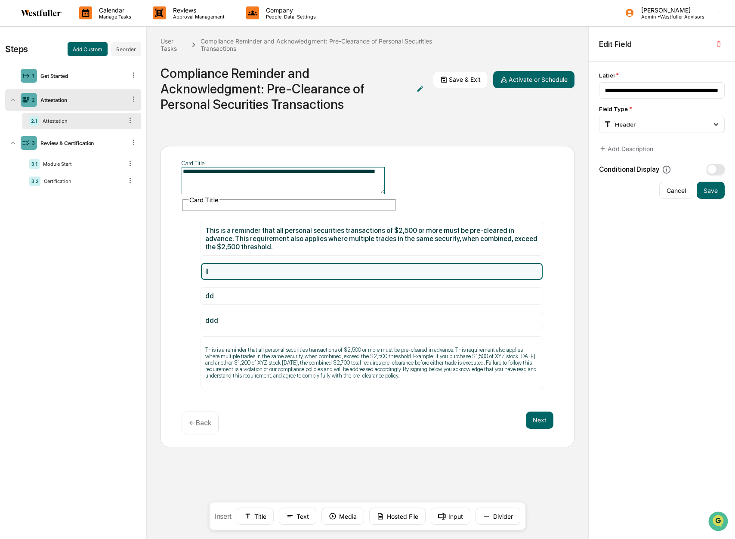
scroll to position [0, 0]
click at [708, 184] on button "Save" at bounding box center [711, 190] width 28 height 17
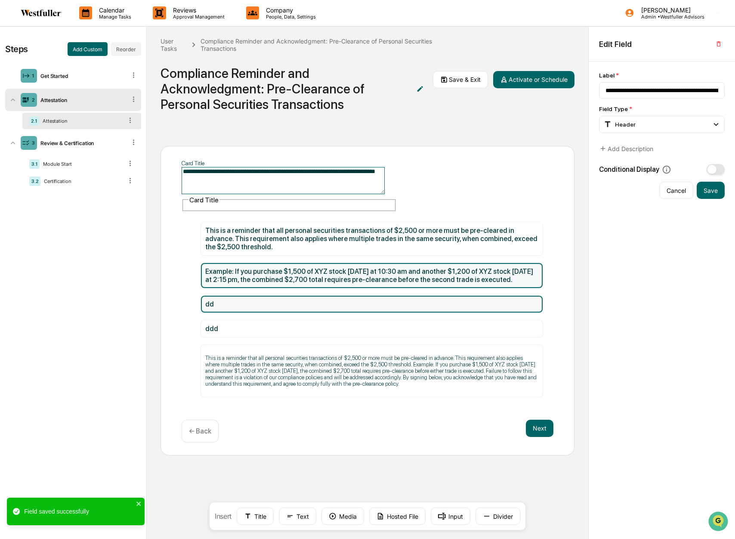
click at [290, 300] on div "dd" at bounding box center [371, 304] width 333 height 8
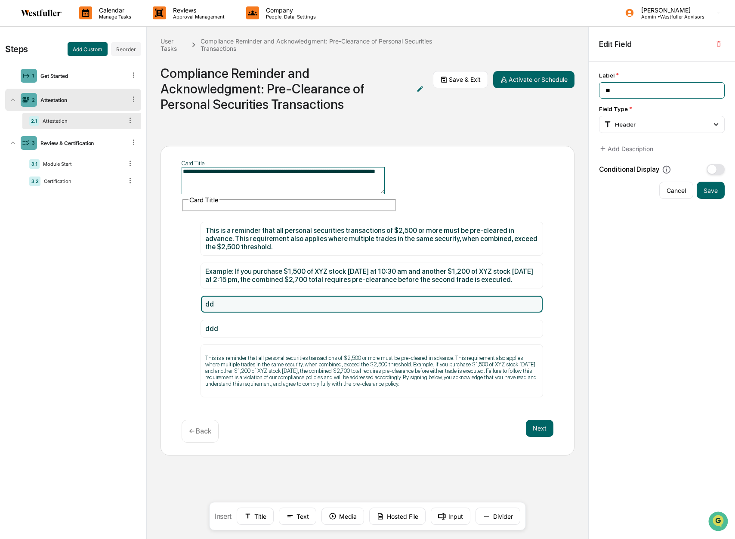
drag, startPoint x: 646, startPoint y: 89, endPoint x: 580, endPoint y: 91, distance: 66.3
click at [580, 91] on div "**********" at bounding box center [367, 283] width 735 height 512
paste input "**********"
click at [635, 279] on div "**********" at bounding box center [662, 301] width 146 height 478
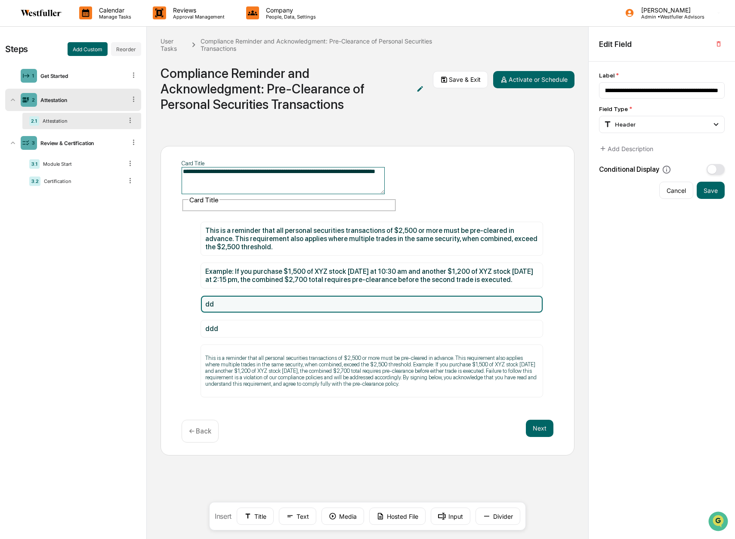
scroll to position [0, 0]
click at [710, 186] on button "Save" at bounding box center [711, 190] width 28 height 17
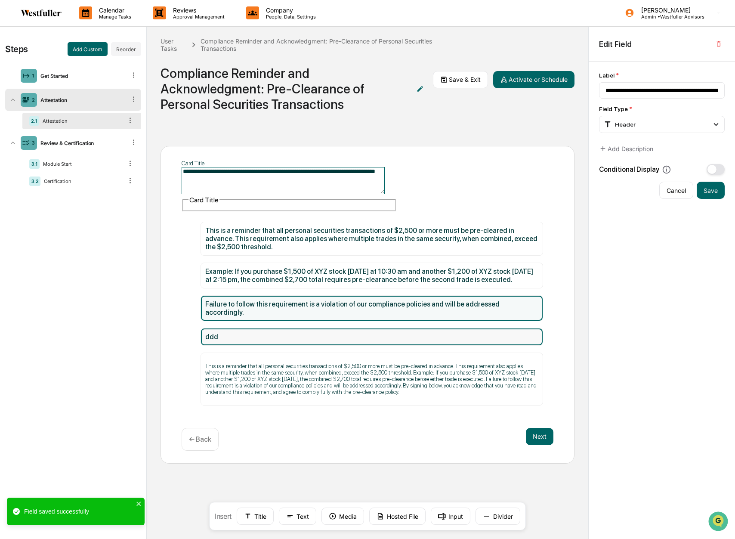
click at [226, 333] on div "ddd" at bounding box center [371, 337] width 333 height 8
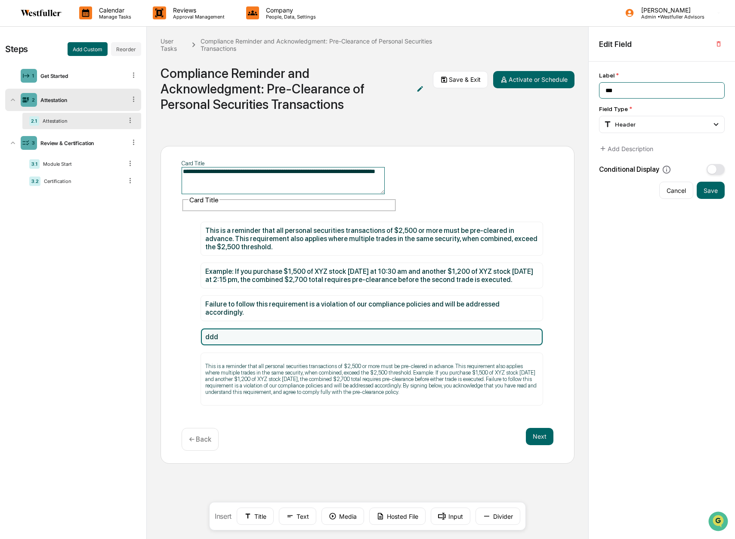
drag, startPoint x: 635, startPoint y: 89, endPoint x: 546, endPoint y: 90, distance: 88.7
click at [546, 90] on div "**********" at bounding box center [367, 283] width 735 height 512
paste input "**********"
click at [712, 190] on button "Save" at bounding box center [711, 190] width 28 height 17
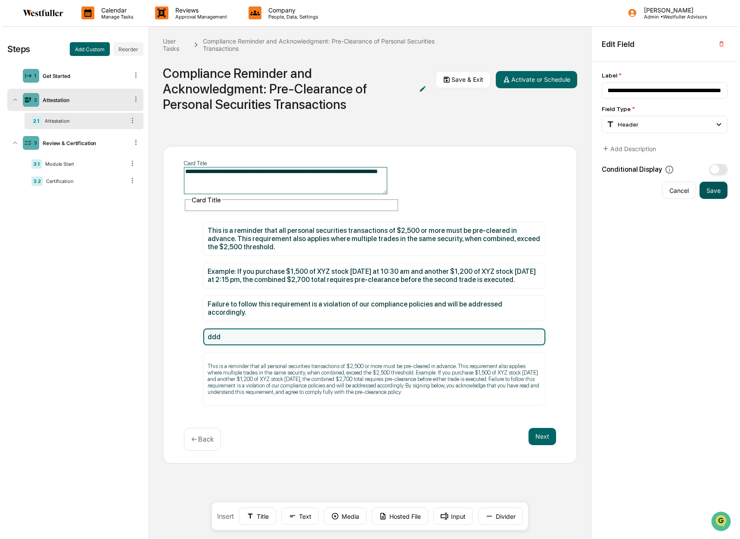
scroll to position [0, 0]
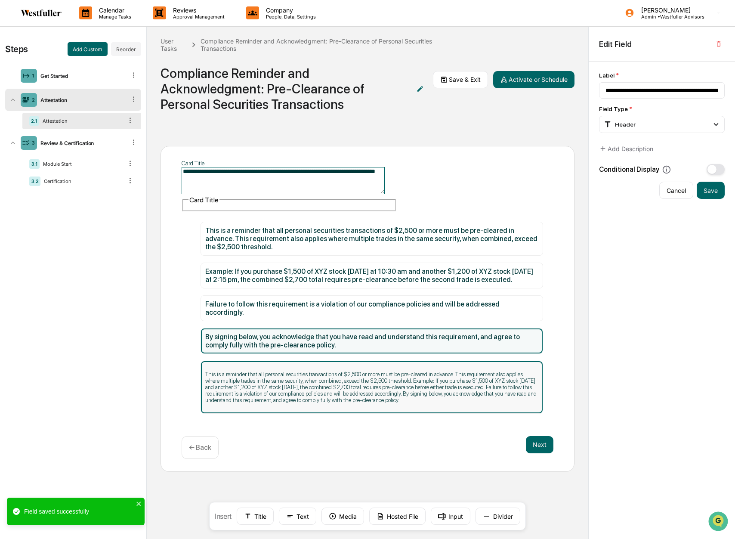
click at [266, 371] on p "This is a reminder that all personal securities transactions of $2,500 or more …" at bounding box center [371, 387] width 333 height 32
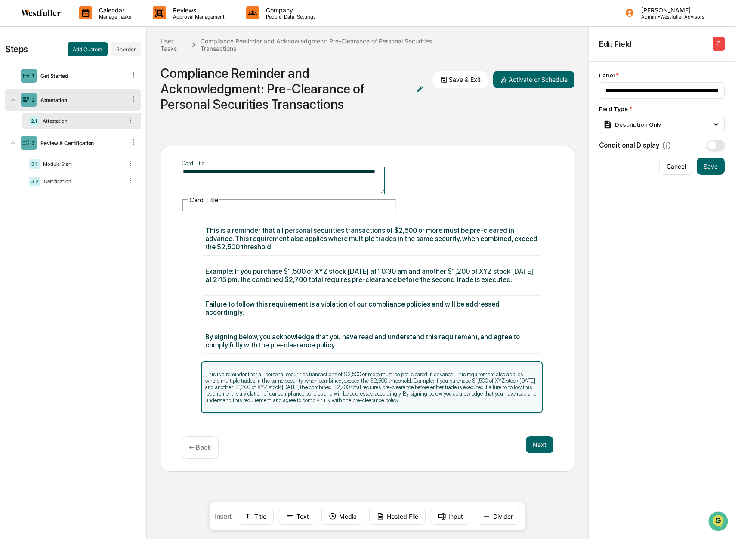
click at [720, 46] on icon "button" at bounding box center [719, 43] width 7 height 7
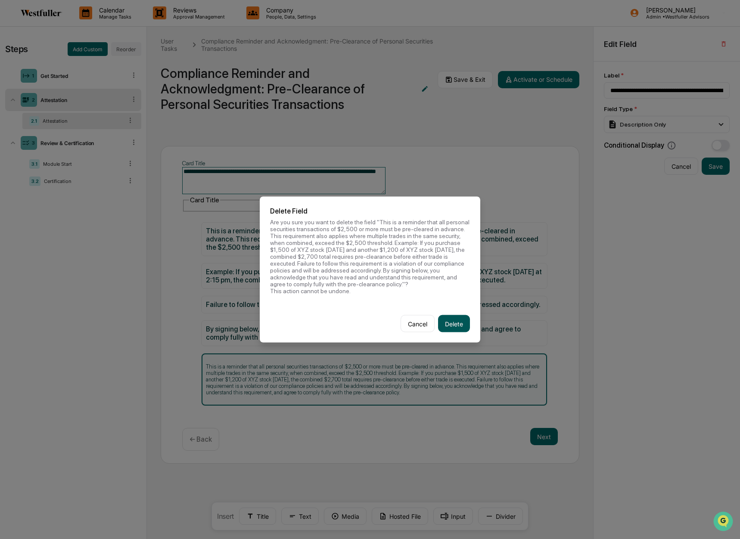
click at [453, 320] on button "Delete" at bounding box center [454, 323] width 32 height 17
type input "**********"
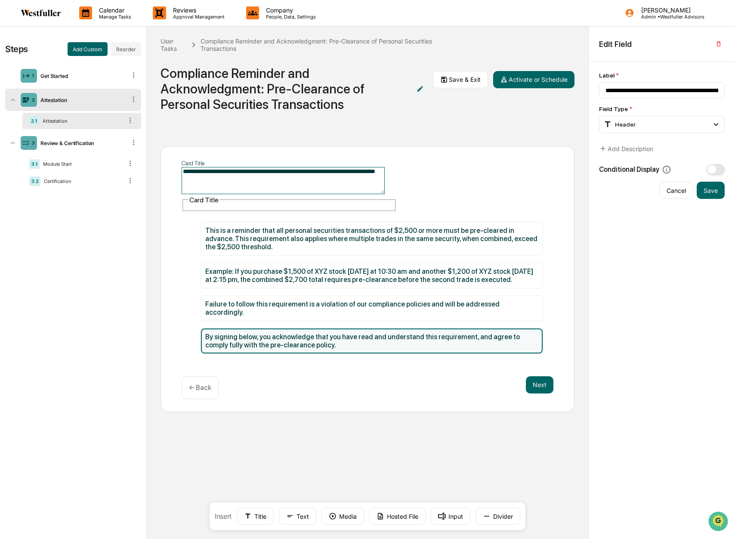
click at [386, 356] on div "**********" at bounding box center [368, 279] width 414 height 266
click at [386, 353] on div "**********" at bounding box center [368, 279] width 414 height 266
click at [533, 376] on button "Next" at bounding box center [540, 384] width 28 height 17
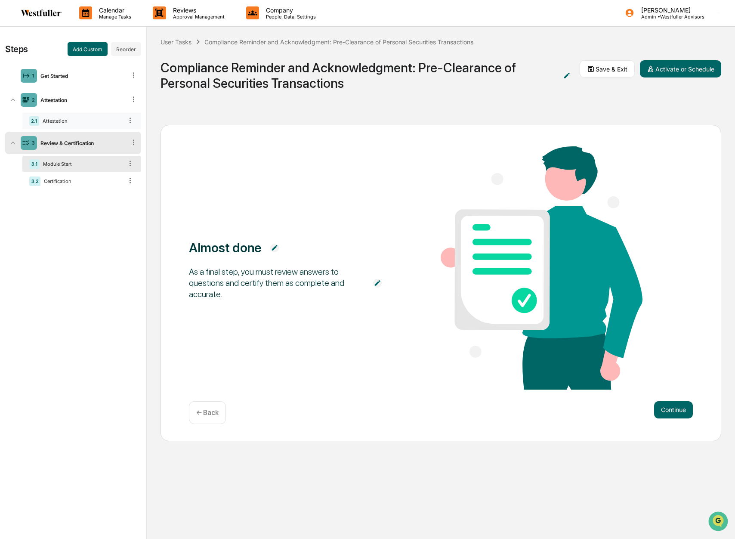
click at [114, 126] on div "2.1 Attestation" at bounding box center [81, 121] width 119 height 16
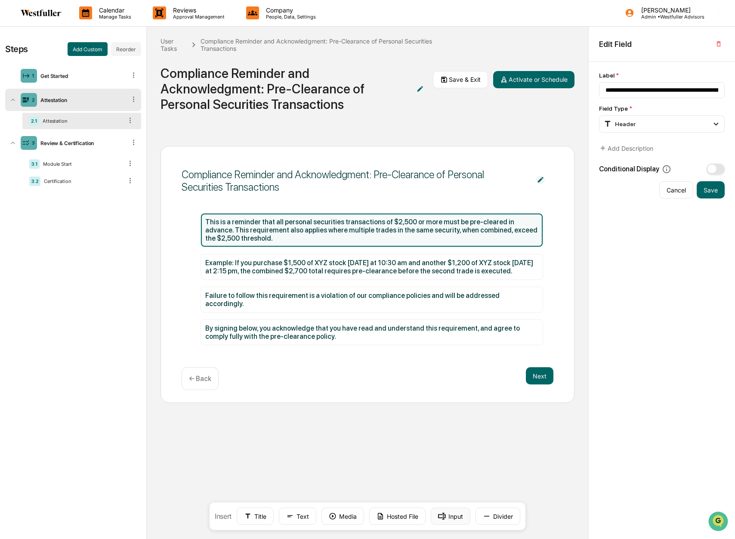
click at [452, 518] on button "Input" at bounding box center [451, 516] width 40 height 17
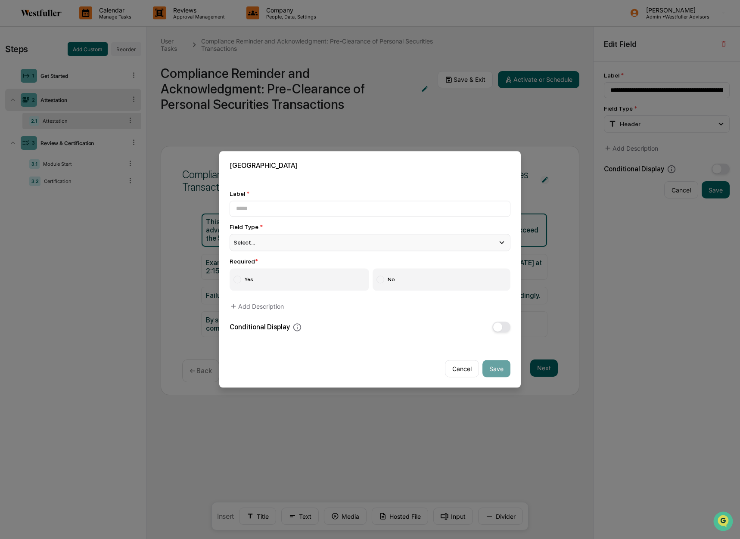
click at [362, 248] on div "Select..." at bounding box center [369, 242] width 281 height 17
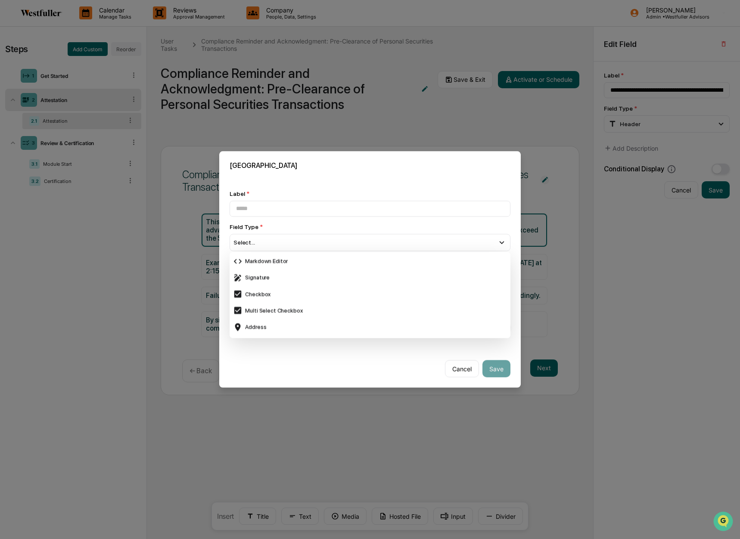
scroll to position [230, 0]
click at [347, 295] on div "Signature" at bounding box center [370, 293] width 274 height 9
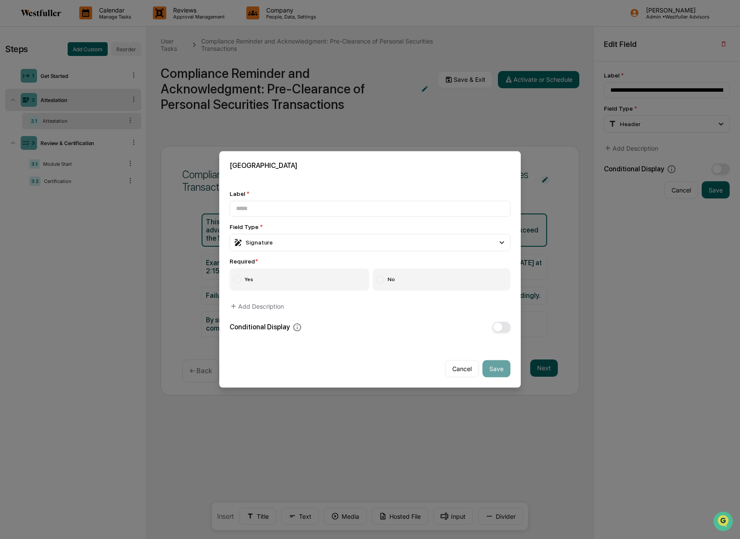
click at [356, 284] on label "Yes" at bounding box center [299, 280] width 140 height 22
click at [321, 213] on input at bounding box center [369, 209] width 281 height 16
click at [276, 241] on div "Signature" at bounding box center [369, 242] width 281 height 17
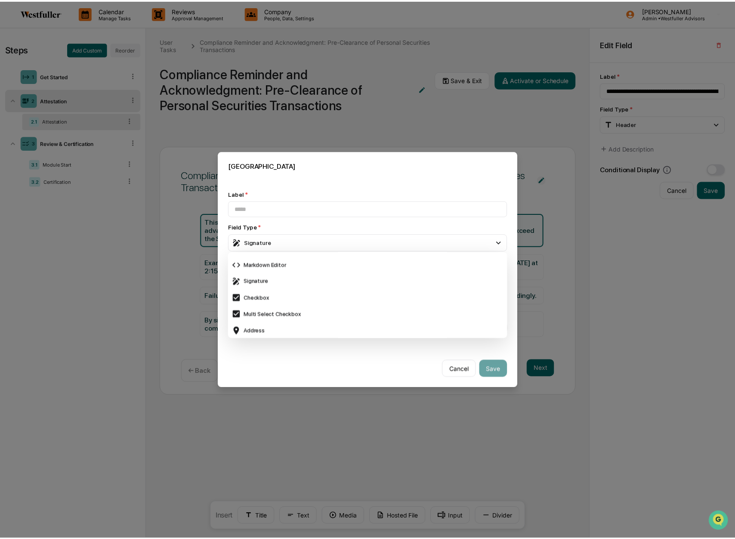
scroll to position [101, 0]
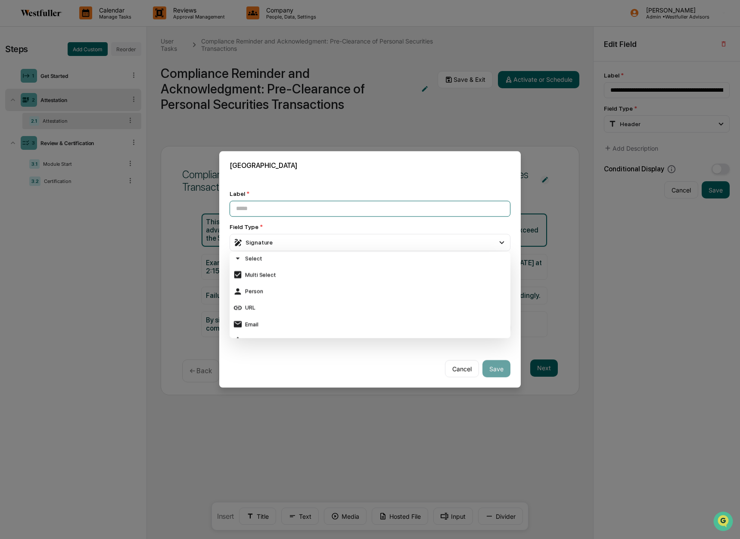
click at [282, 210] on input at bounding box center [369, 209] width 281 height 16
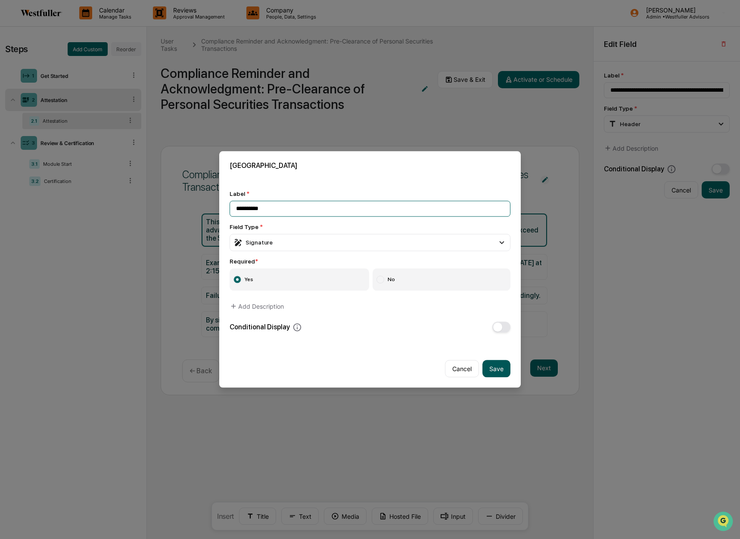
type input "**********"
click at [503, 369] on button "Save" at bounding box center [496, 368] width 28 height 17
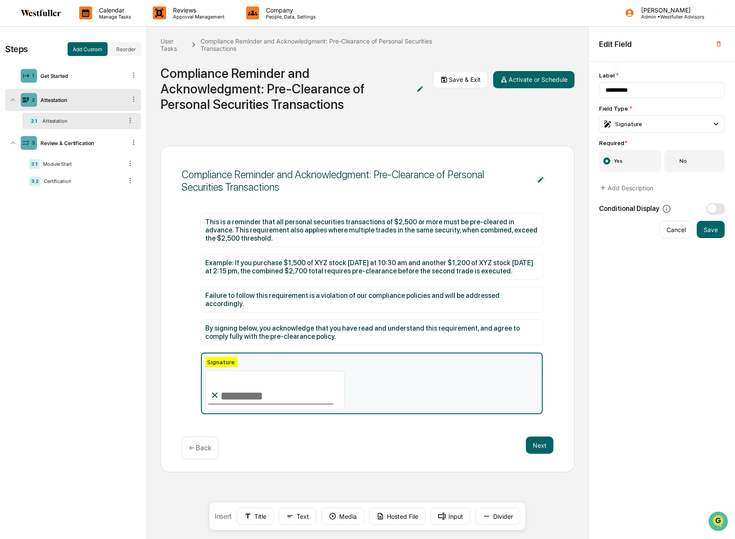
click at [417, 385] on div "Signature:" at bounding box center [371, 383] width 333 height 53
click at [238, 357] on div "Signature:" at bounding box center [221, 362] width 32 height 10
click at [232, 357] on div "Signature:" at bounding box center [221, 362] width 32 height 10
click at [656, 89] on input "**********" at bounding box center [662, 90] width 126 height 16
click at [645, 92] on input "**********" at bounding box center [662, 90] width 126 height 16
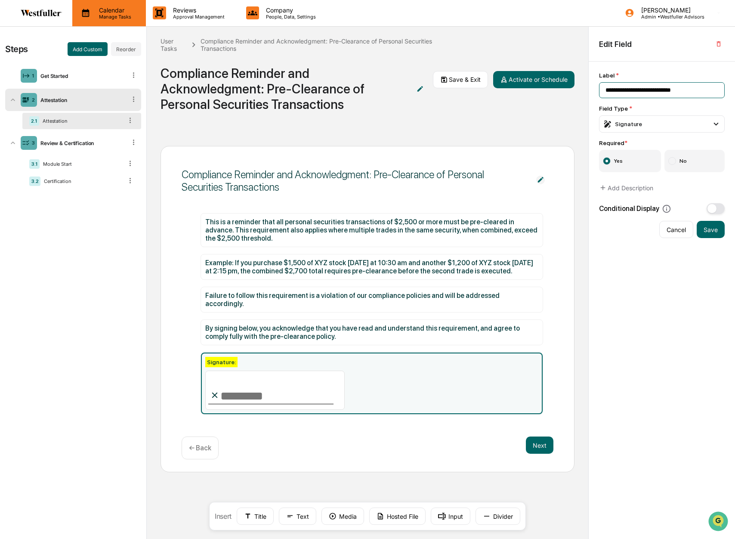
paste input "**********"
type input "**********"
click at [706, 232] on button "Save" at bounding box center [711, 229] width 28 height 17
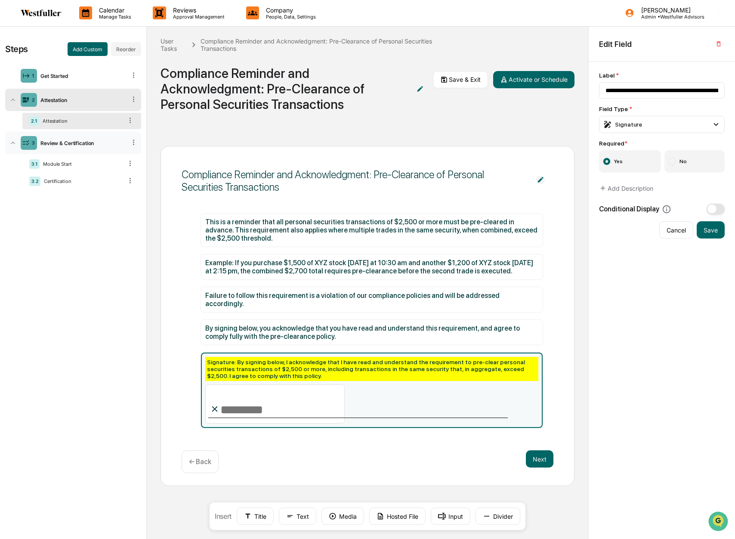
click at [134, 141] on icon at bounding box center [134, 142] width 8 height 8
click at [134, 143] on icon at bounding box center [134, 142] width 8 height 8
click at [129, 167] on icon at bounding box center [130, 163] width 8 height 8
click at [718, 226] on button "Save" at bounding box center [711, 229] width 28 height 17
click at [132, 73] on icon at bounding box center [134, 75] width 8 height 8
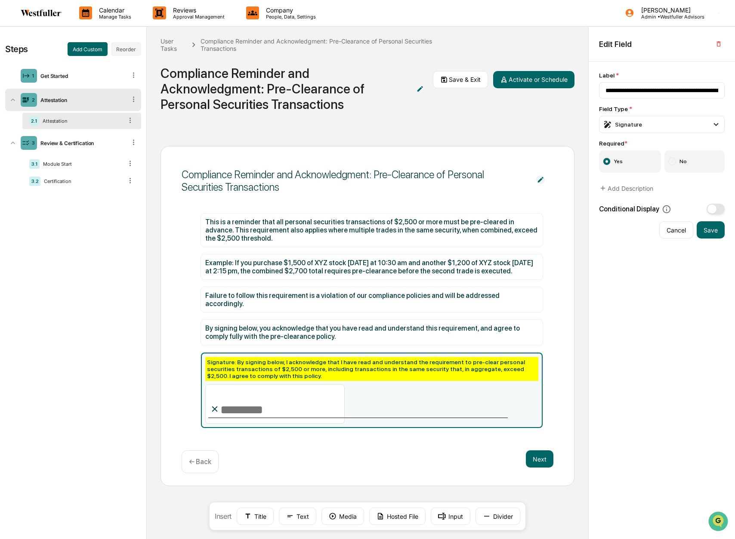
click at [137, 102] on icon at bounding box center [134, 99] width 8 height 8
click at [136, 146] on icon at bounding box center [134, 142] width 8 height 8
click at [96, 143] on div "Review & Certification" at bounding box center [81, 143] width 89 height 6
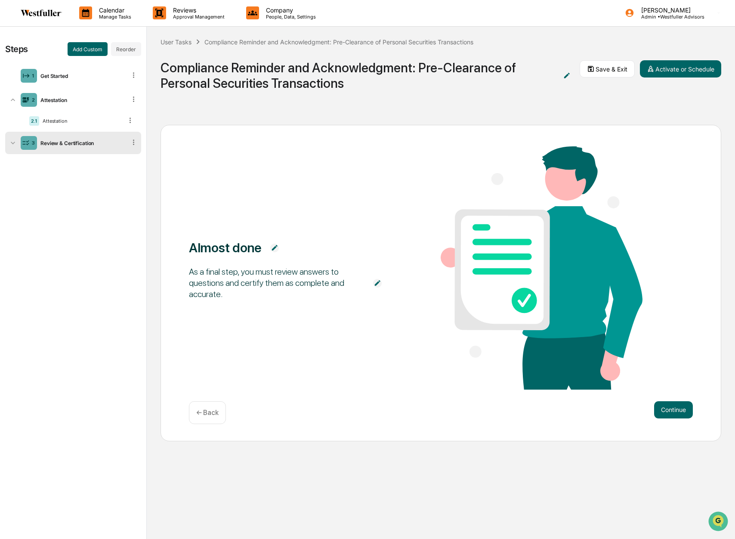
click at [16, 144] on icon at bounding box center [13, 143] width 9 height 9
click at [134, 141] on icon at bounding box center [133, 142] width 1 height 5
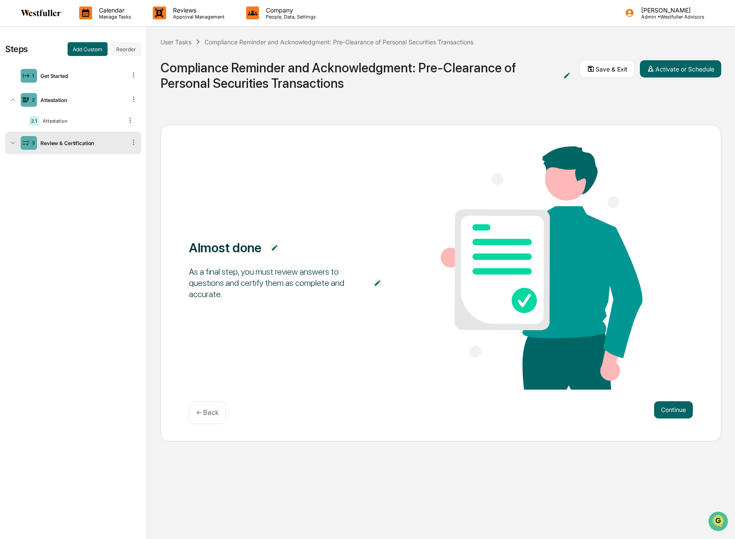
click at [13, 143] on icon at bounding box center [13, 143] width 9 height 9
click at [128, 182] on icon at bounding box center [130, 181] width 8 height 8
click at [130, 180] on icon at bounding box center [130, 181] width 8 height 8
click at [131, 180] on icon at bounding box center [130, 181] width 8 height 8
click at [130, 166] on icon at bounding box center [130, 163] width 8 height 8
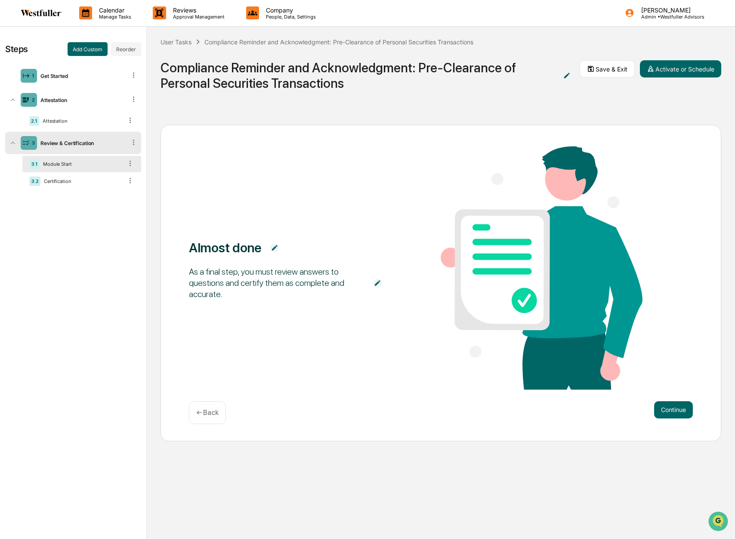
click at [130, 166] on icon at bounding box center [130, 163] width 8 height 8
click at [130, 146] on div at bounding box center [134, 142] width 8 height 9
click at [130, 146] on icon at bounding box center [134, 142] width 8 height 8
click at [594, 70] on icon at bounding box center [591, 69] width 6 height 6
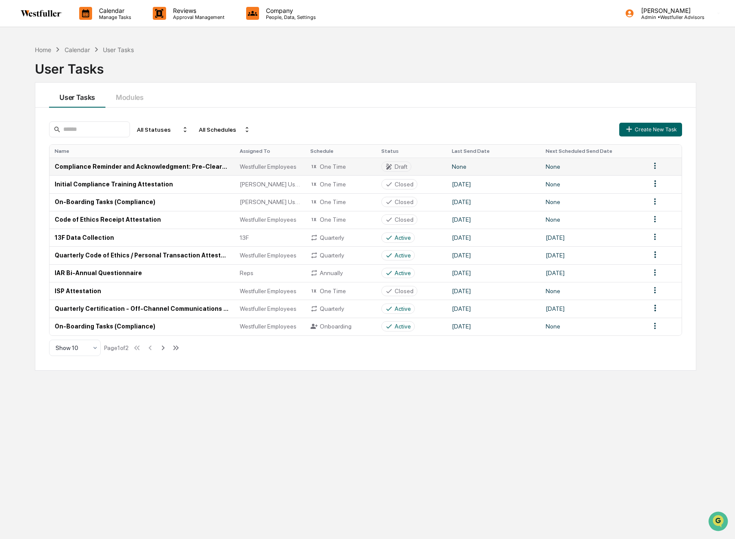
click at [198, 167] on td "Compliance Reminder and Acknowledgment: Pre-Clearance of Personal Securities Tr…" at bounding box center [142, 167] width 185 height 18
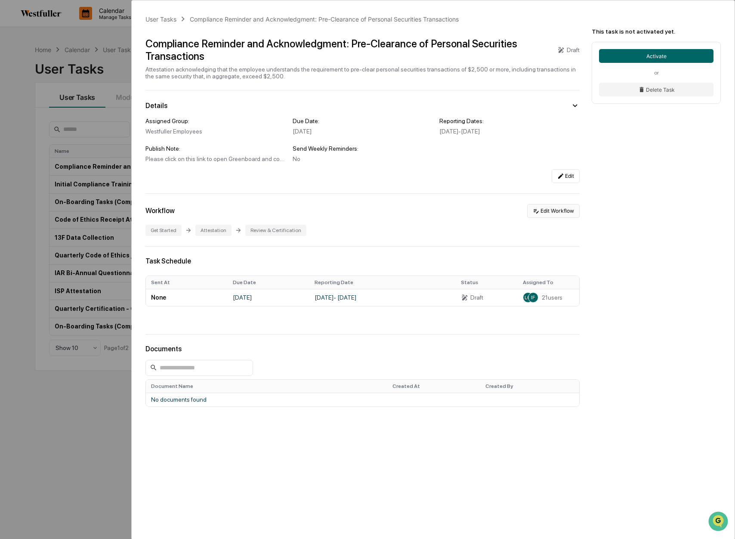
click at [551, 210] on button "Edit Workflow" at bounding box center [553, 211] width 53 height 14
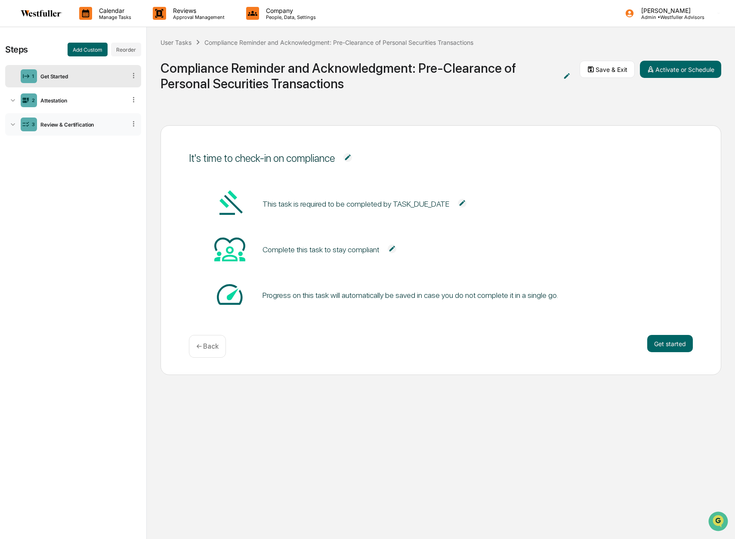
click at [129, 121] on div "3 Review & Certification" at bounding box center [73, 124] width 136 height 22
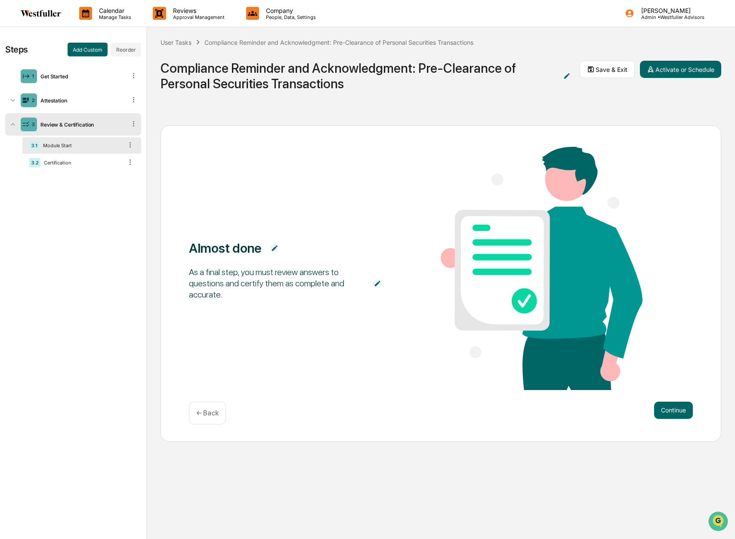
click at [136, 124] on icon at bounding box center [134, 124] width 8 height 8
click at [135, 124] on icon at bounding box center [134, 124] width 8 height 8
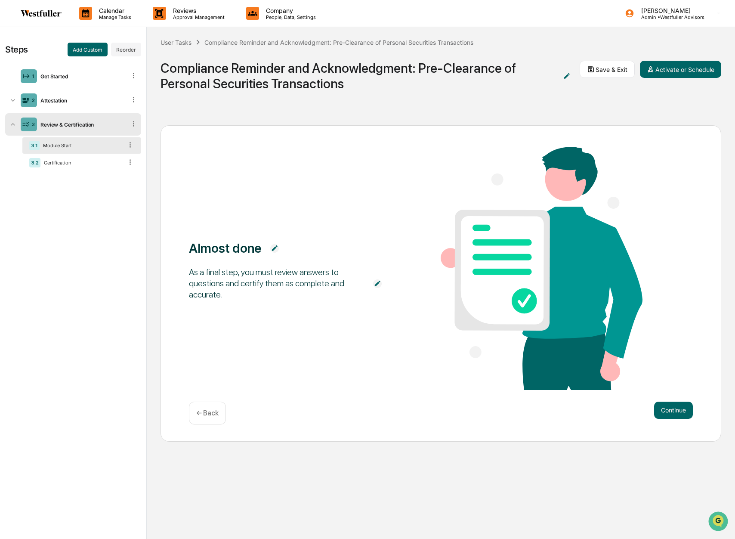
click at [135, 124] on icon at bounding box center [134, 124] width 8 height 8
click at [135, 101] on icon at bounding box center [134, 100] width 8 height 8
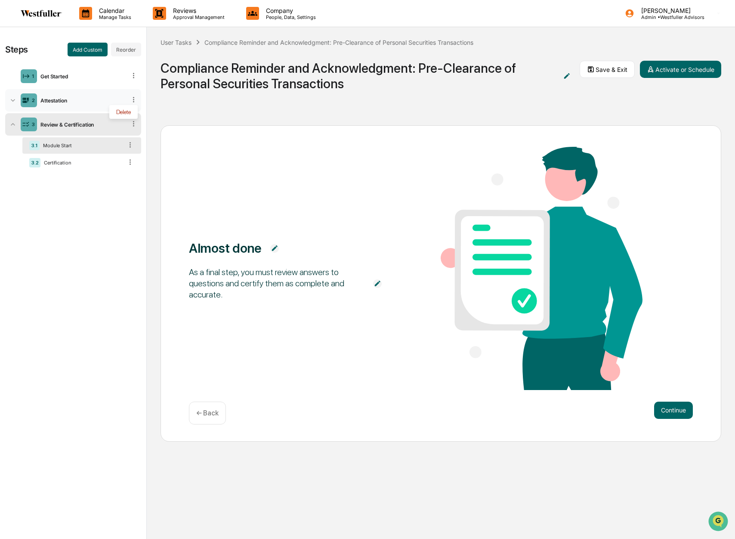
click at [55, 104] on div "2 Attestation Delete" at bounding box center [73, 100] width 136 height 22
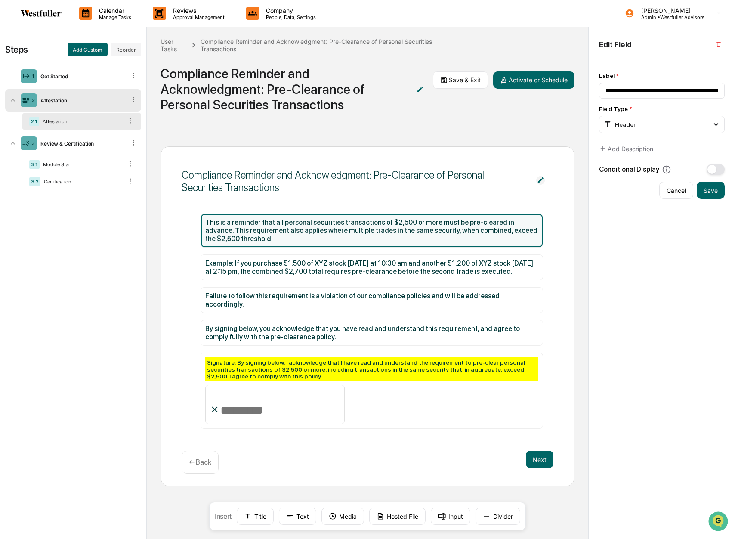
click at [136, 96] on icon at bounding box center [134, 100] width 8 height 8
click at [91, 96] on div "2 Attestation" at bounding box center [73, 100] width 136 height 22
click at [90, 96] on div "2 Attestation" at bounding box center [73, 100] width 136 height 22
click at [81, 184] on div "Certification" at bounding box center [81, 182] width 82 height 6
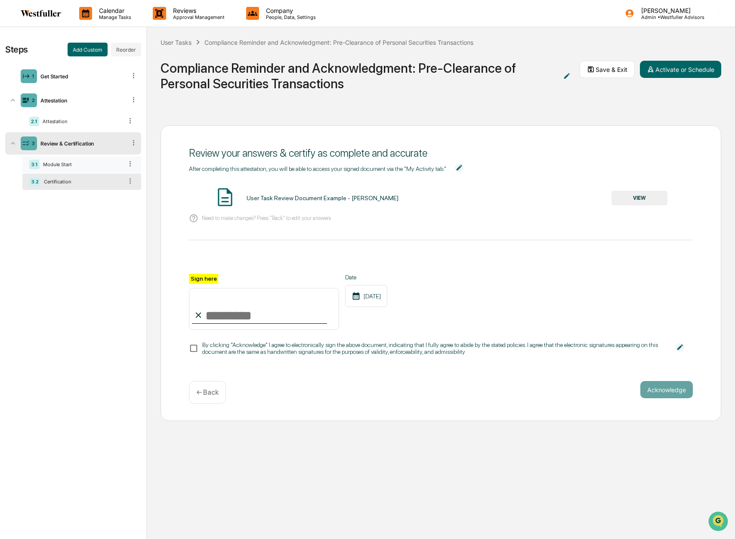
click at [88, 160] on div "3.1 Module Start" at bounding box center [81, 164] width 119 height 16
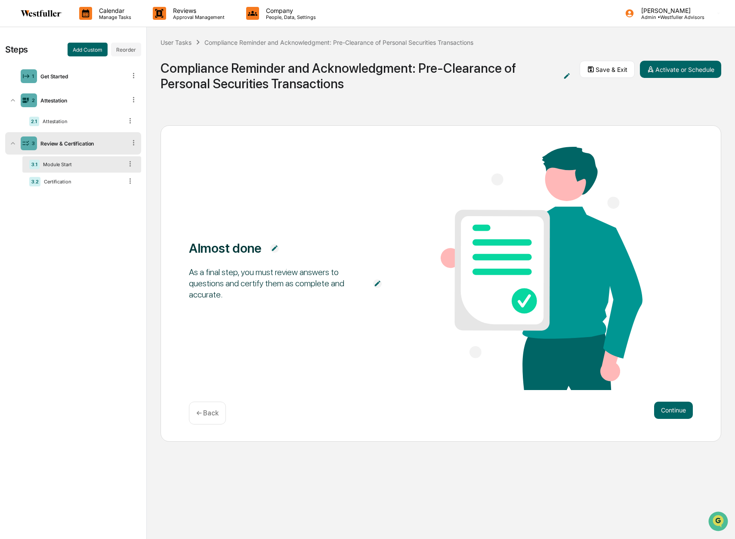
click at [88, 145] on div "Review & Certification" at bounding box center [81, 143] width 89 height 6
click at [88, 124] on div "2.1 Attestation" at bounding box center [81, 121] width 119 height 16
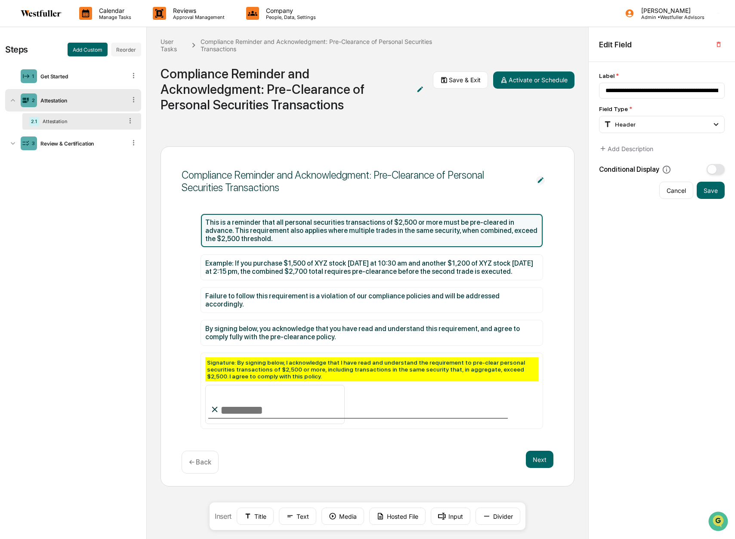
click at [87, 109] on div "2 Attestation" at bounding box center [73, 100] width 136 height 22
click at [90, 80] on div "1 Get Started" at bounding box center [73, 76] width 136 height 22
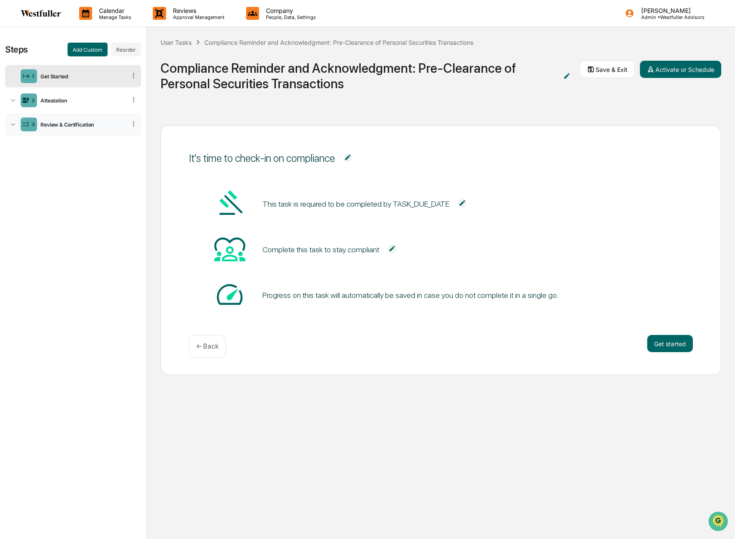
click at [93, 121] on div "Review & Certification" at bounding box center [81, 124] width 89 height 6
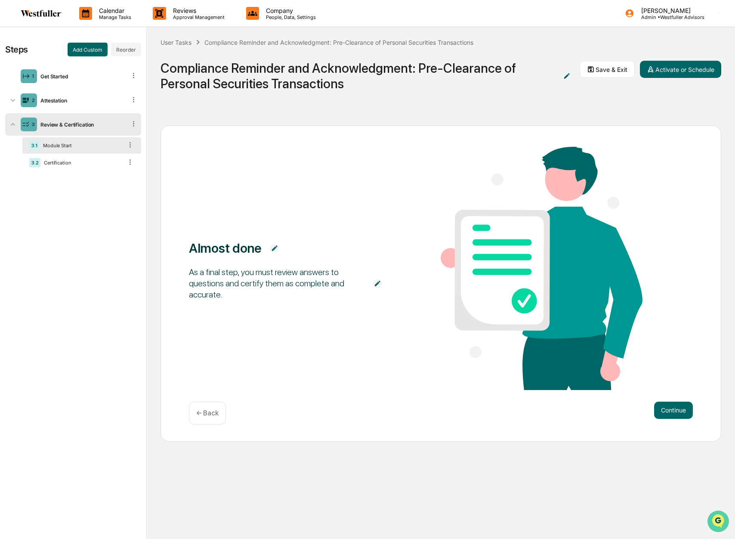
click at [716, 521] on img "Open customer support" at bounding box center [719, 521] width 22 height 17
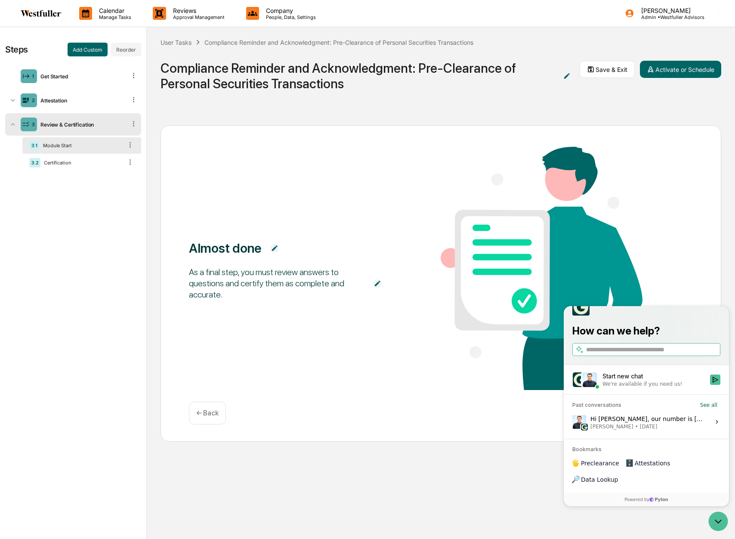
click at [638, 354] on input "search" at bounding box center [652, 349] width 133 height 9
drag, startPoint x: 689, startPoint y: 365, endPoint x: 1060, endPoint y: 655, distance: 471.1
click at [689, 354] on input "**********" at bounding box center [646, 349] width 120 height 9
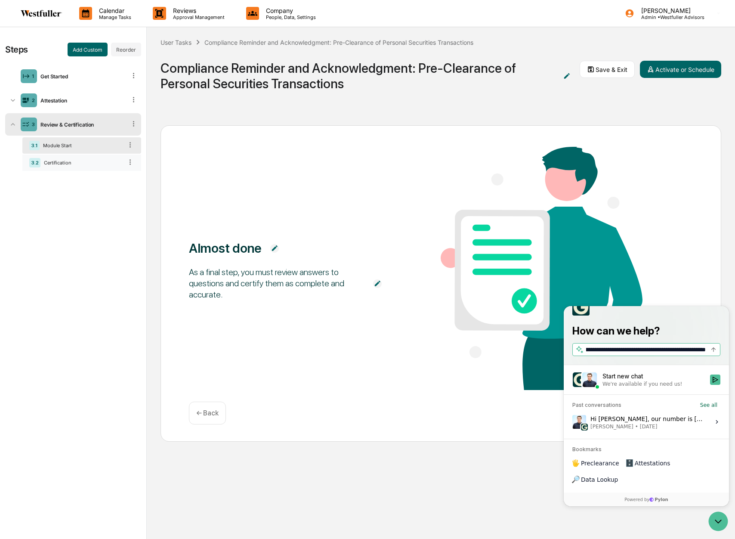
type input "**********"
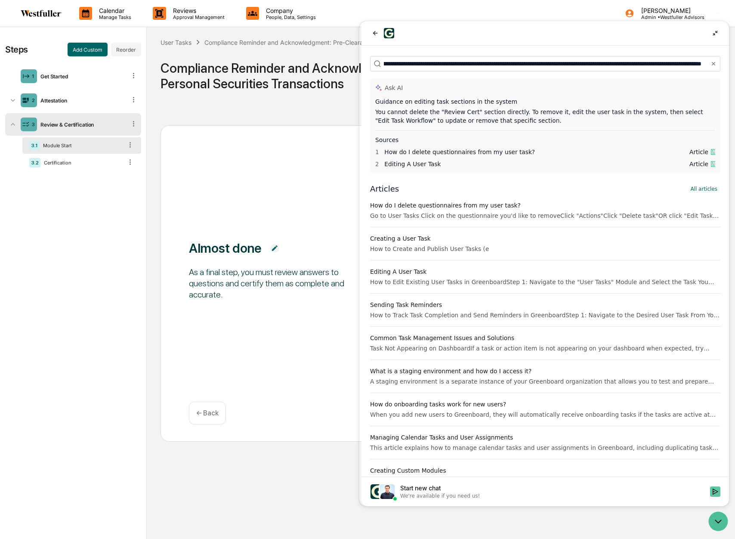
scroll to position [0, 0]
click at [718, 489] on icon "Start new chat" at bounding box center [715, 491] width 7 height 7
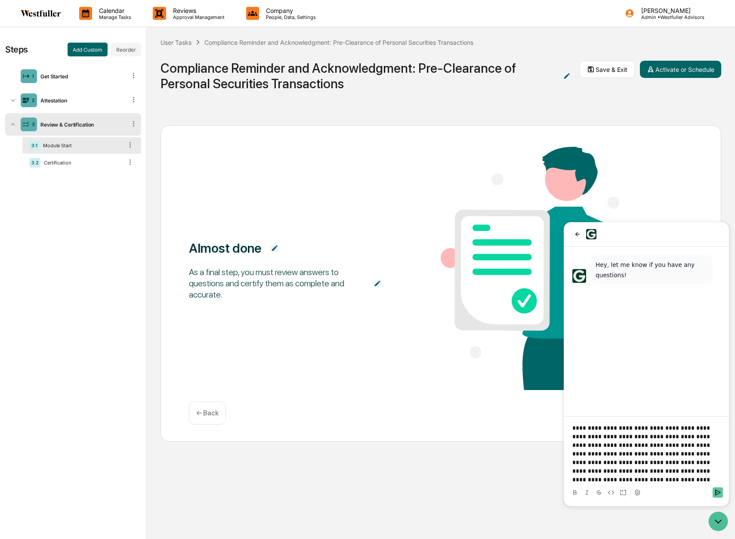
click at [718, 493] on icon "Send" at bounding box center [718, 492] width 7 height 7
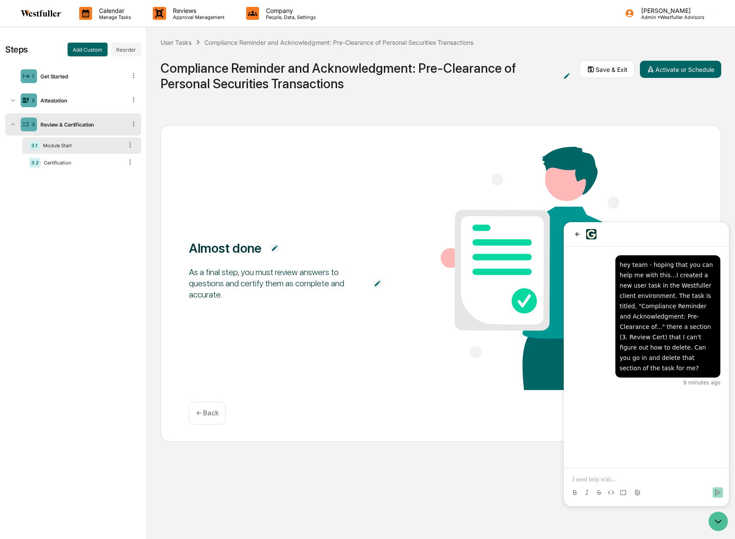
click at [133, 127] on icon at bounding box center [134, 124] width 8 height 8
click at [31, 11] on img at bounding box center [41, 13] width 41 height 7
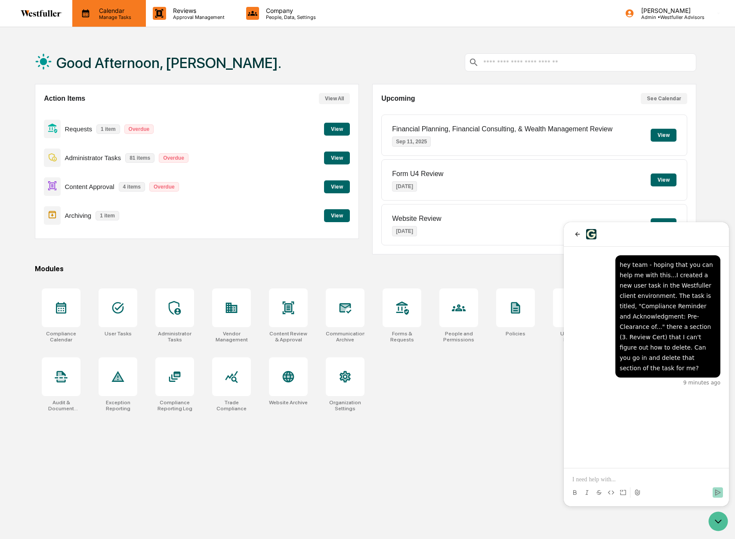
click at [127, 8] on p "Calendar" at bounding box center [113, 10] width 43 height 7
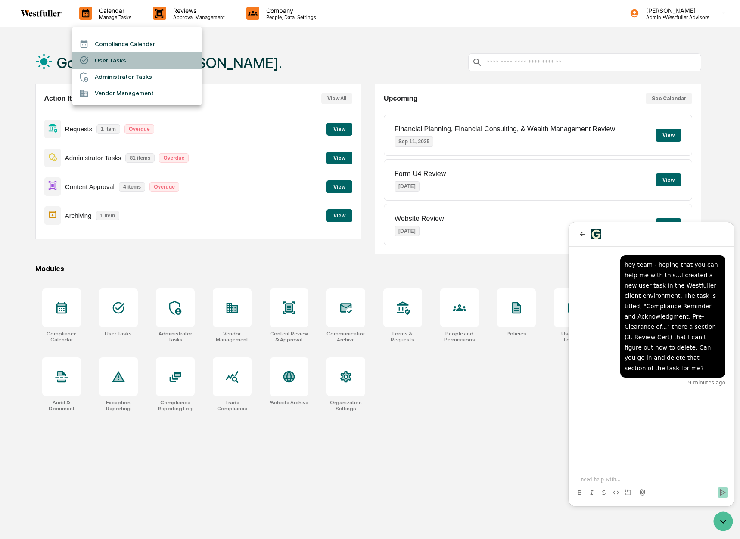
click at [124, 59] on li "User Tasks" at bounding box center [136, 60] width 129 height 16
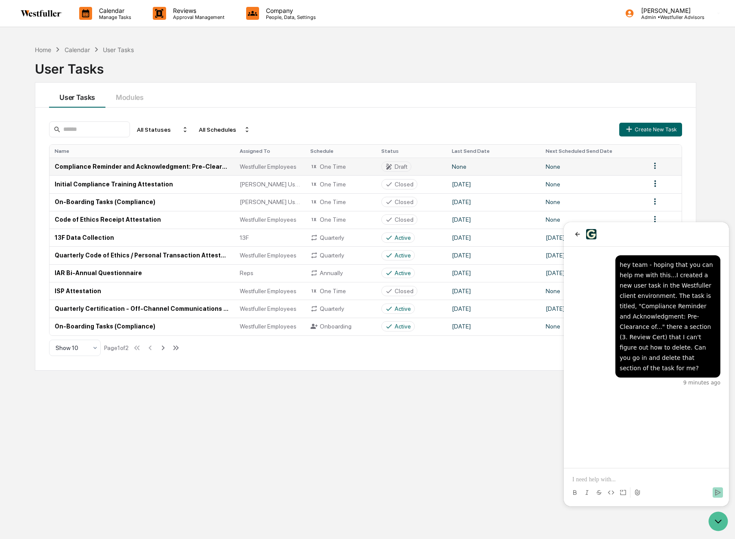
click at [660, 165] on html "Calendar Manage Tasks Reviews Approval Management Company People, Data, Setting…" at bounding box center [367, 269] width 735 height 539
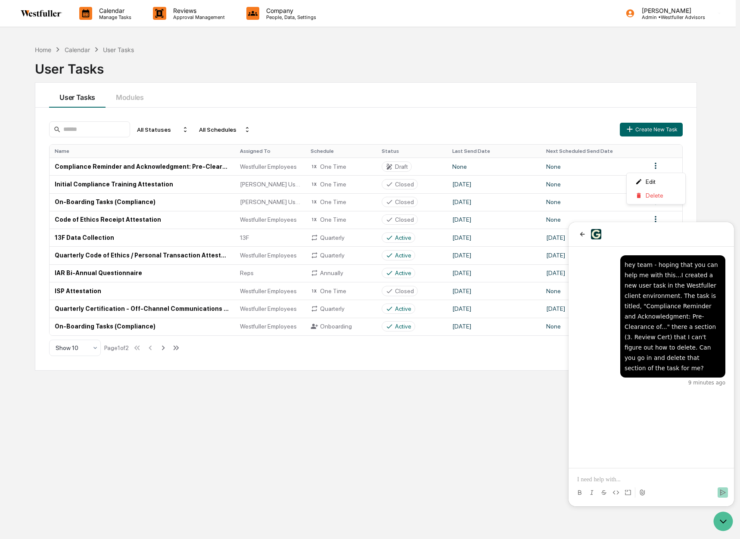
click at [696, 161] on html "Calendar Manage Tasks Reviews Approval Management Company People, Data, Setting…" at bounding box center [370, 269] width 740 height 539
click at [308, 454] on div "Home Calendar User Tasks User Tasks User Tasks Modules All Statuses All Schedul…" at bounding box center [366, 310] width 688 height 539
